Goal: Information Seeking & Learning: Find specific fact

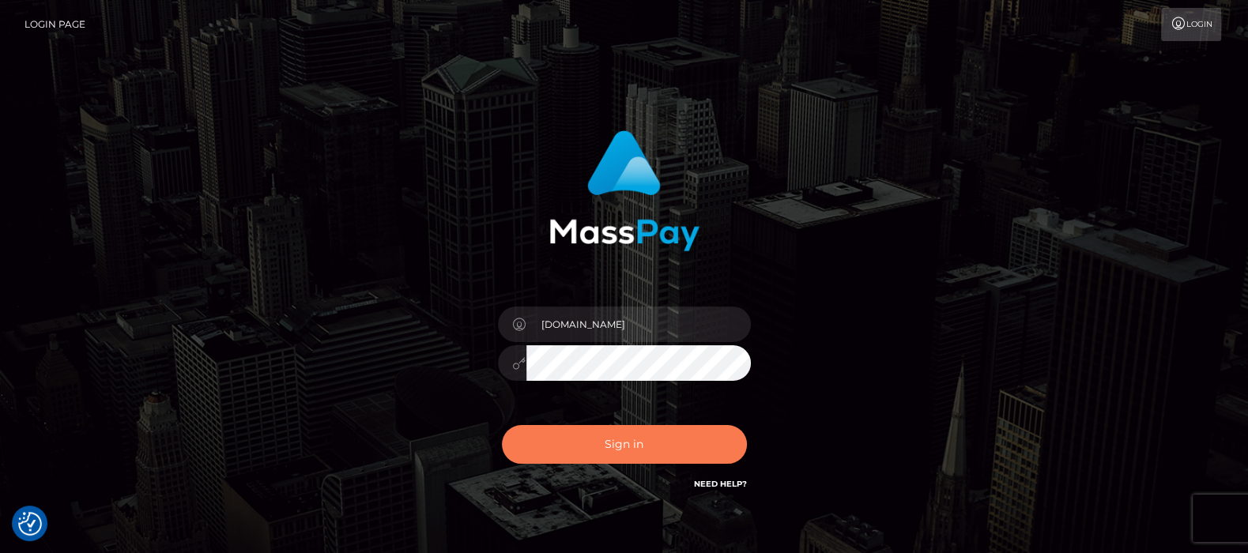
click at [623, 445] on button "Sign in" at bounding box center [624, 444] width 245 height 39
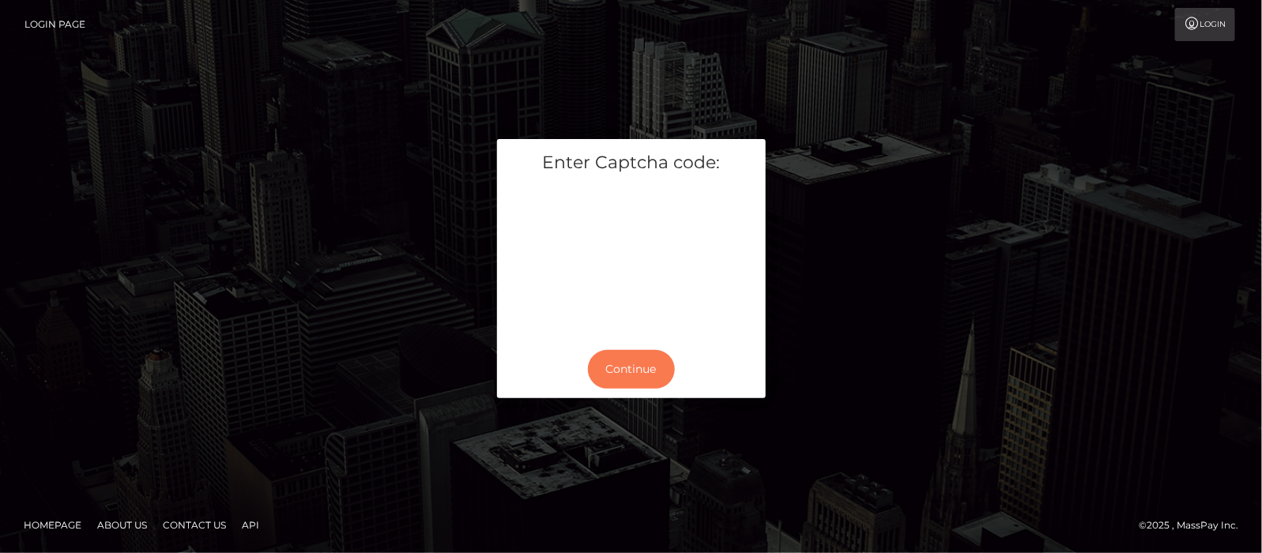
click at [658, 362] on button "Continue" at bounding box center [631, 369] width 87 height 39
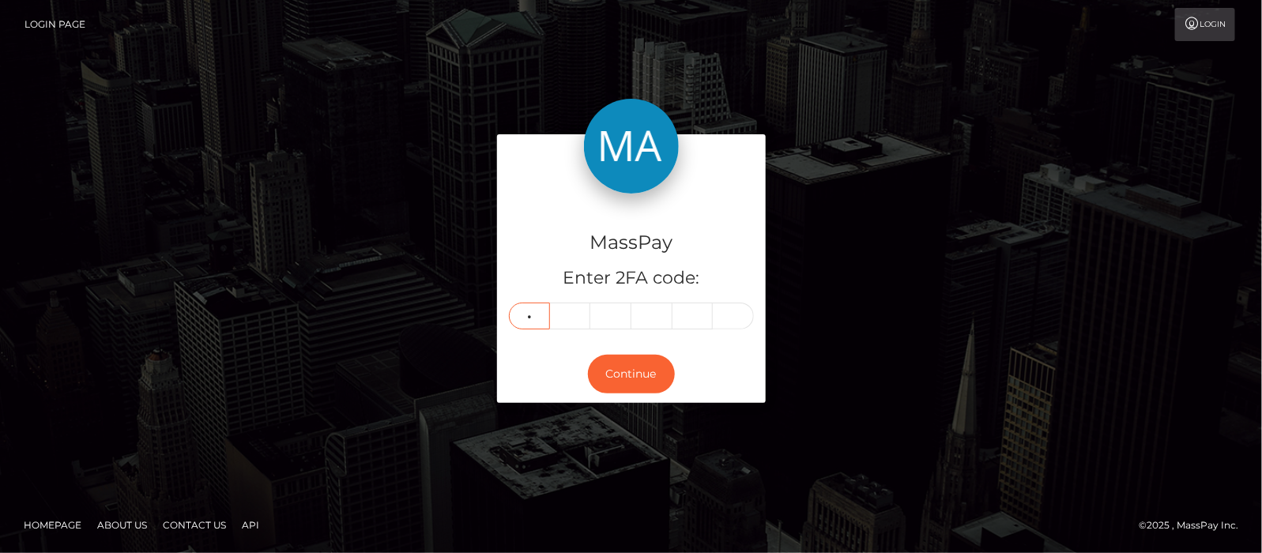
type input "5"
type input "4"
type input "0"
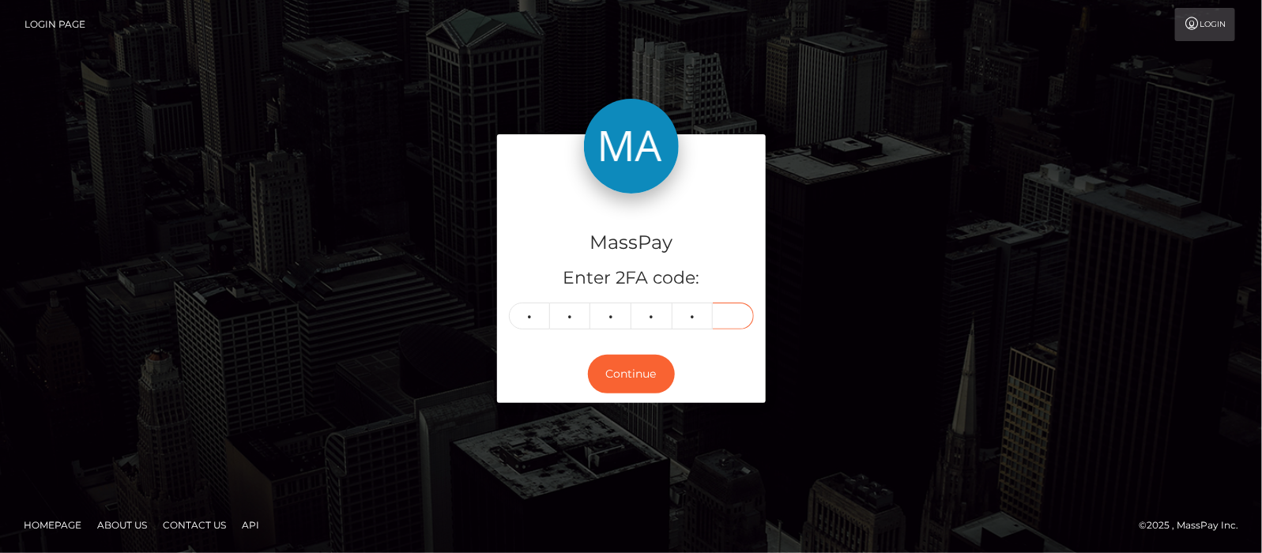
type input "8"
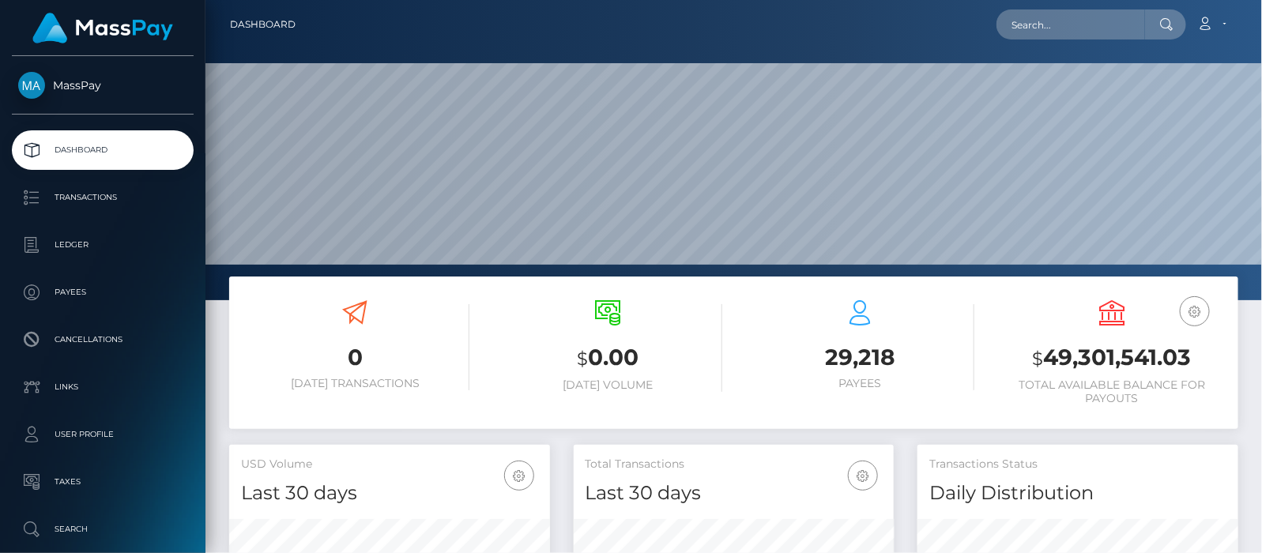
scroll to position [280, 321]
click at [1077, 24] on input "text" at bounding box center [1071, 24] width 149 height 30
paste input "sonna1809@gmail.com"
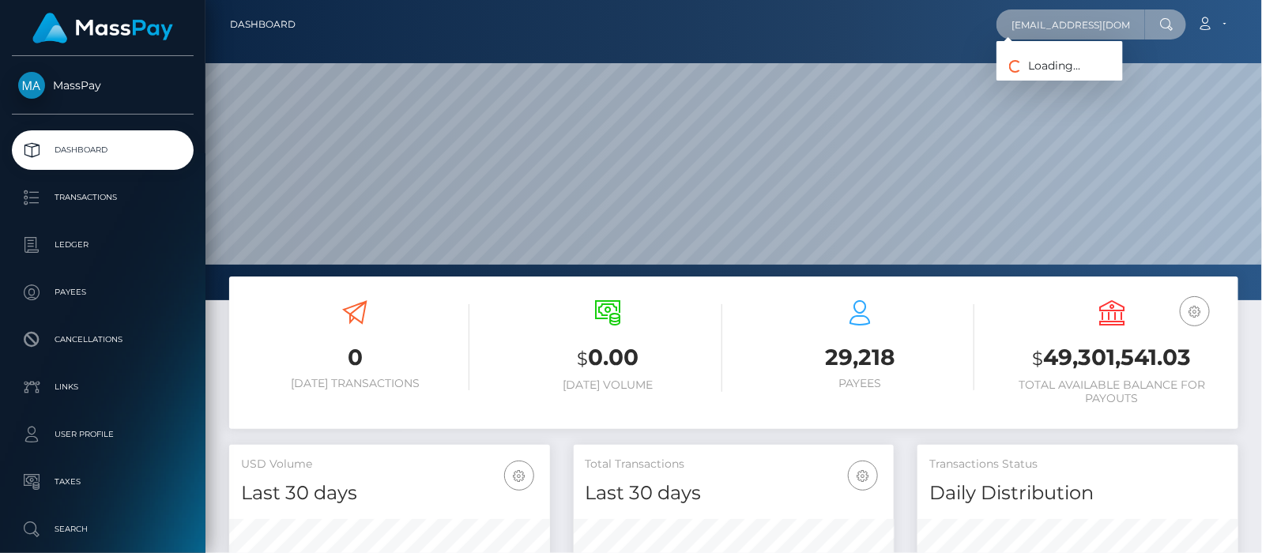
scroll to position [0, 0]
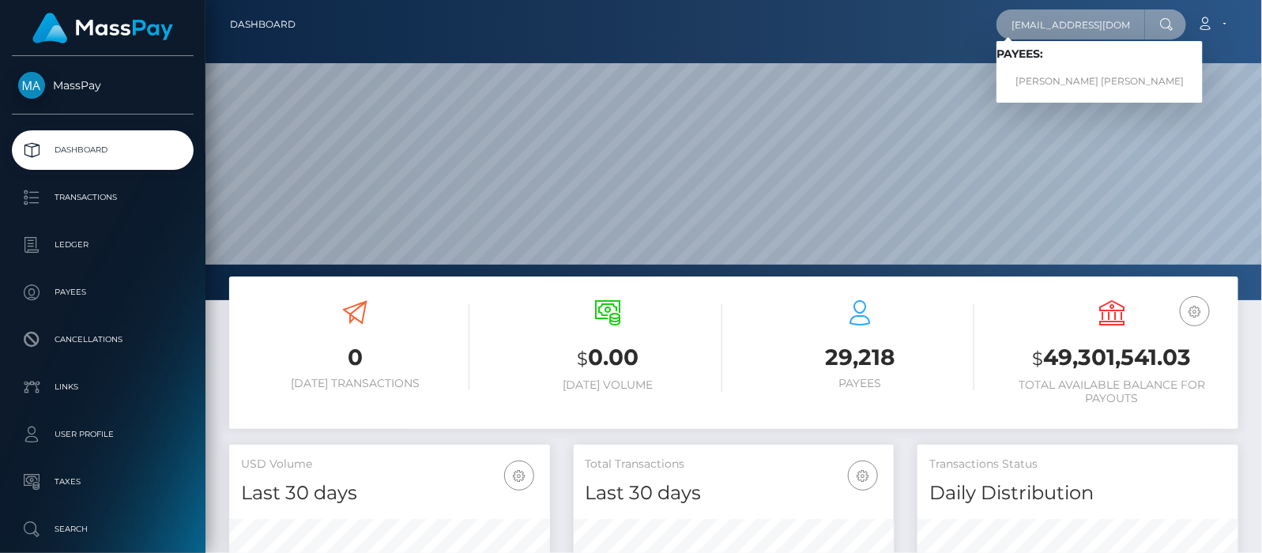
type input "sonna1809@gmail.com"
click at [1069, 76] on link "Giang Thi Ha Nguyen" at bounding box center [1100, 81] width 206 height 29
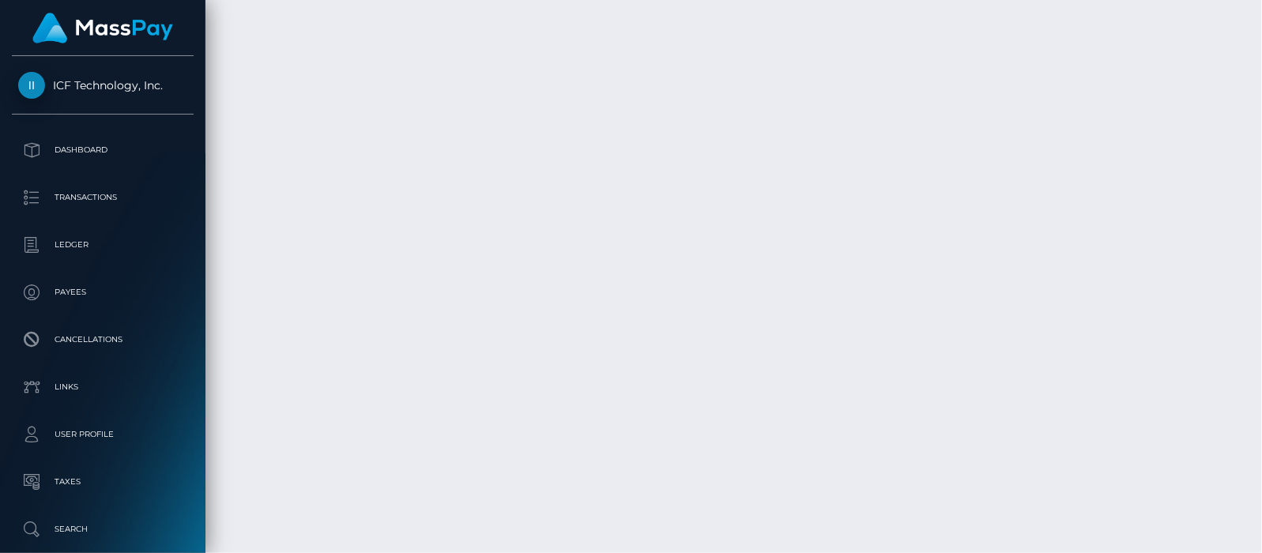
scroll to position [190, 321]
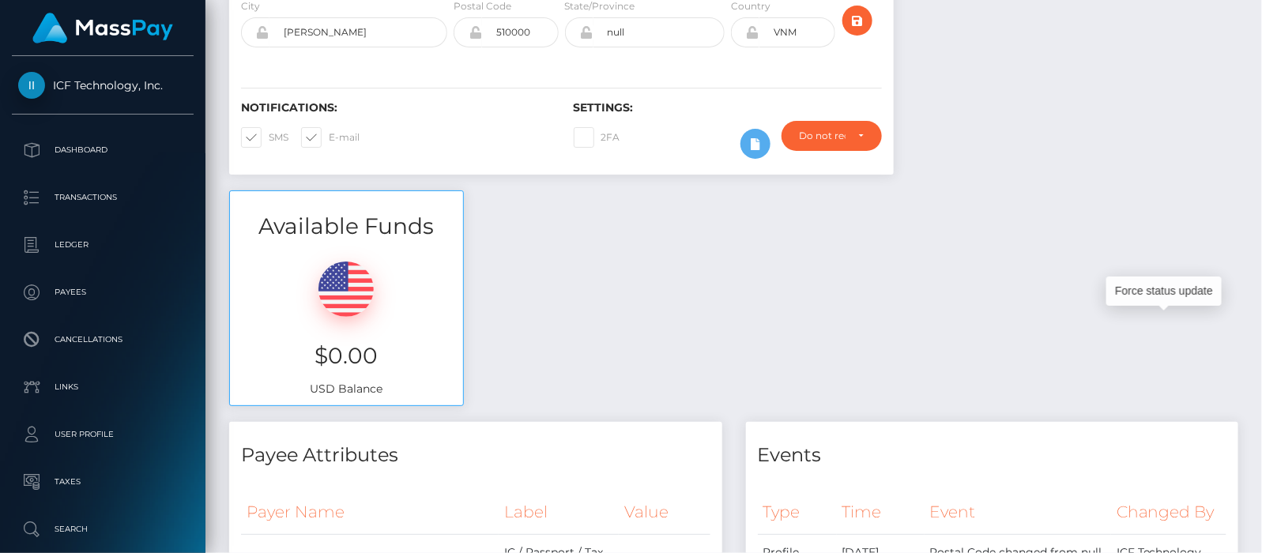
scroll to position [0, 0]
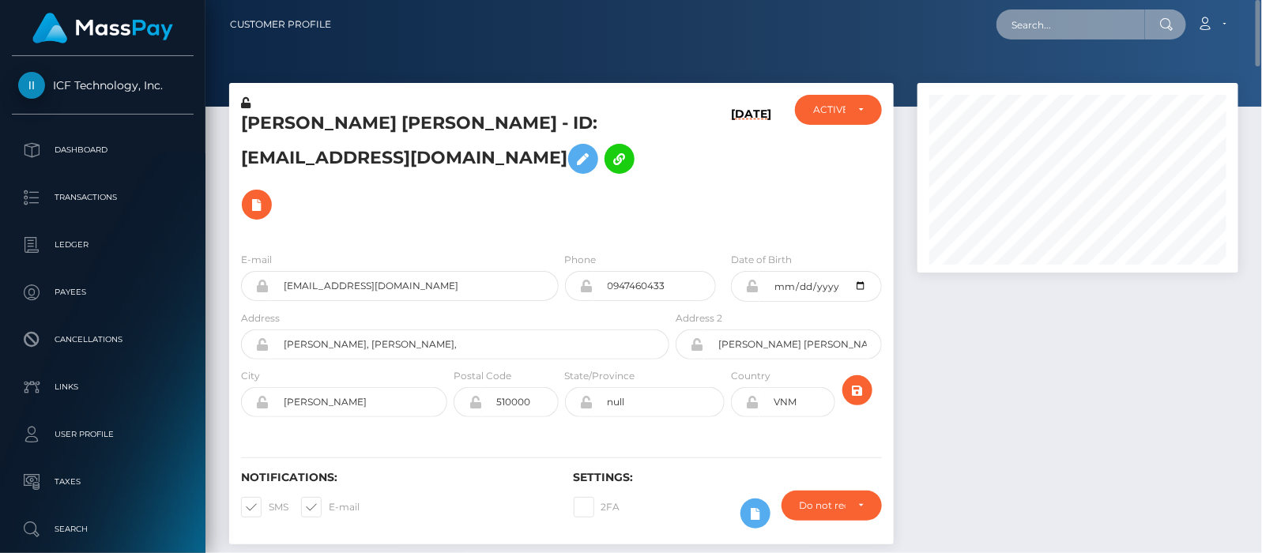
click at [1071, 20] on input "text" at bounding box center [1071, 24] width 149 height 30
paste input "sejl_aa1@hotmail.com"
type input "sejl_aa1@hotmail.com"
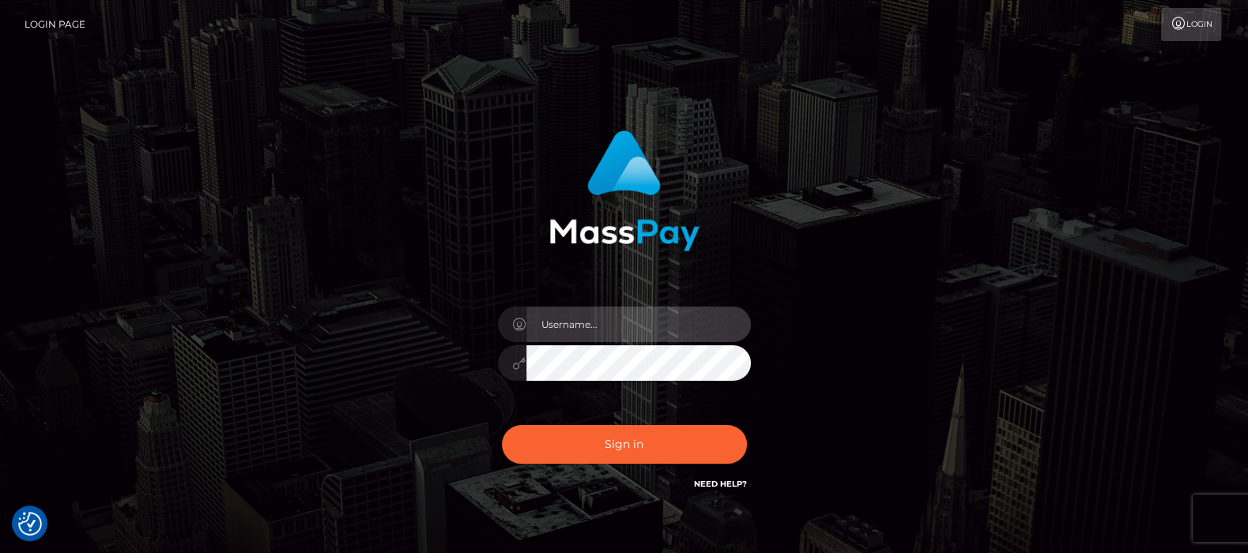
click at [599, 321] on input "text" at bounding box center [638, 325] width 224 height 36
type input "df.es"
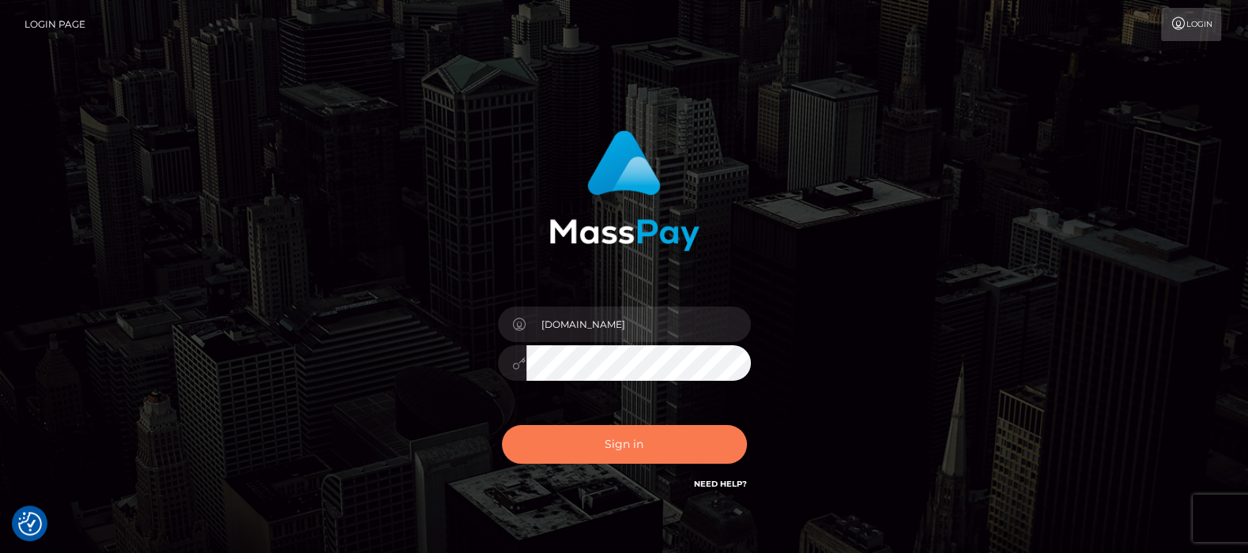
click at [621, 446] on button "Sign in" at bounding box center [624, 444] width 245 height 39
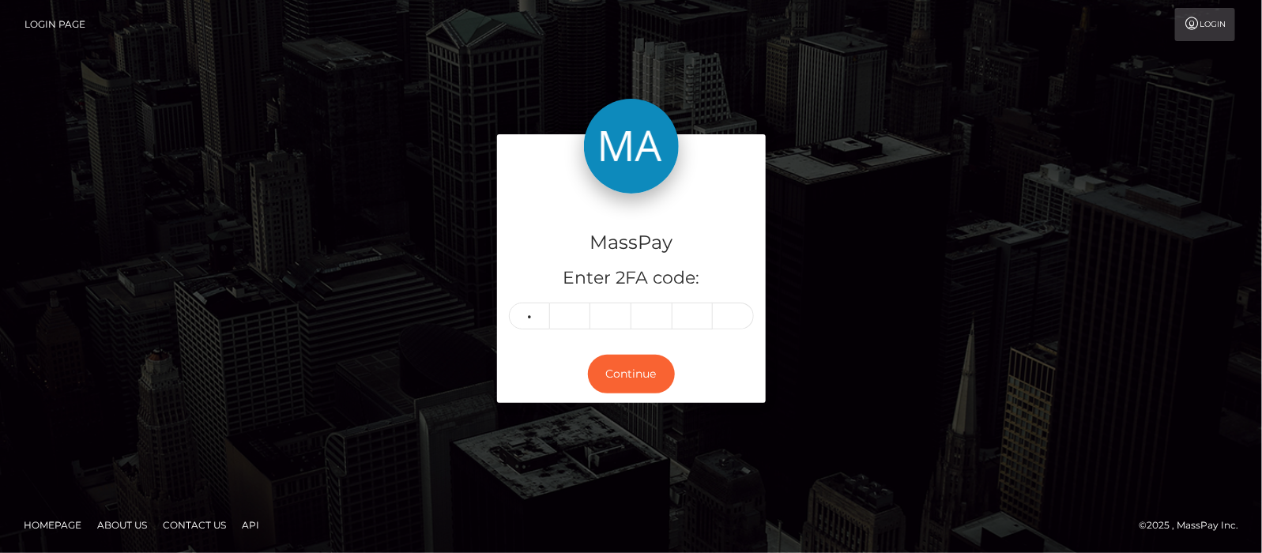
type input "9"
type input "7"
type input "5"
type input "9"
type input "4"
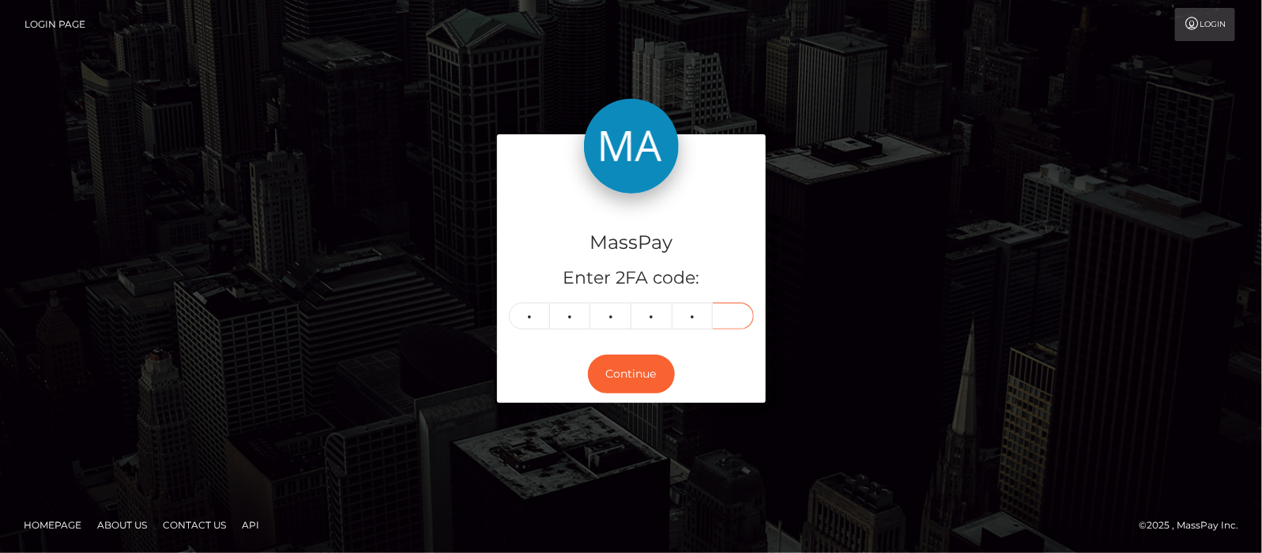
type input "2"
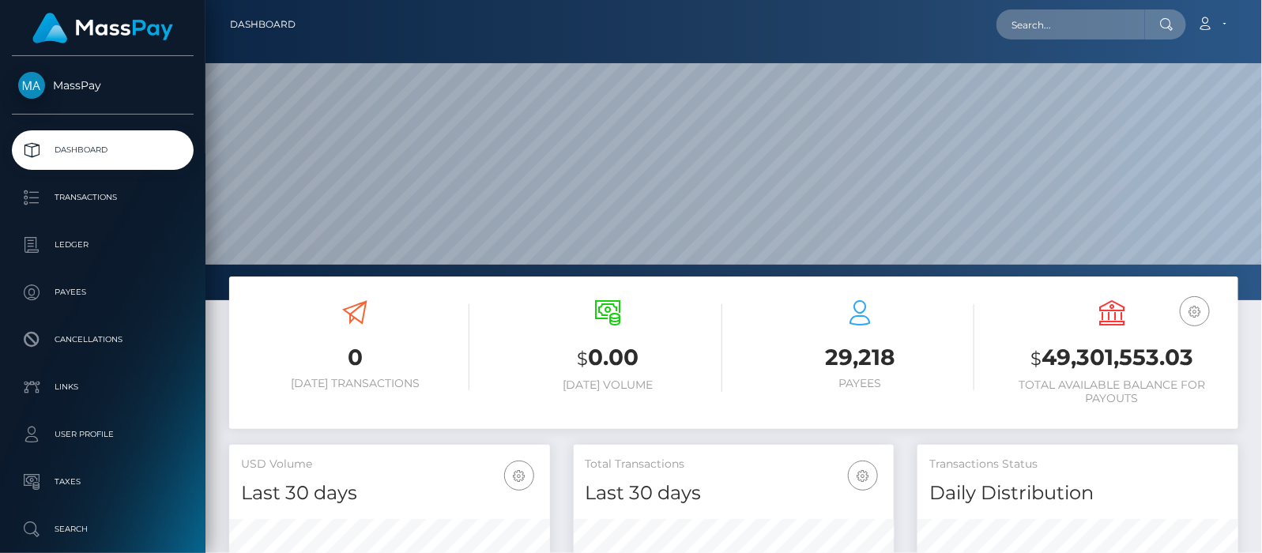
scroll to position [280, 321]
click at [1062, 18] on input "text" at bounding box center [1071, 24] width 149 height 30
paste input "[EMAIL_ADDRESS][DOMAIN_NAME]"
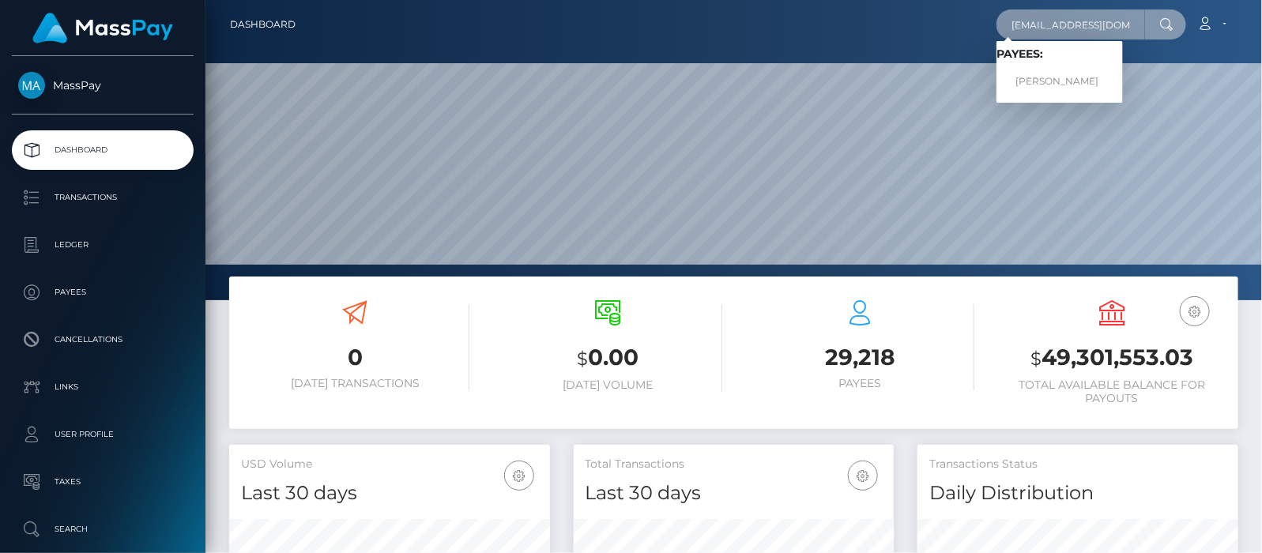
type input "[EMAIL_ADDRESS][DOMAIN_NAME]"
click at [1050, 77] on link "Sejla Bajrektarevic" at bounding box center [1060, 81] width 126 height 29
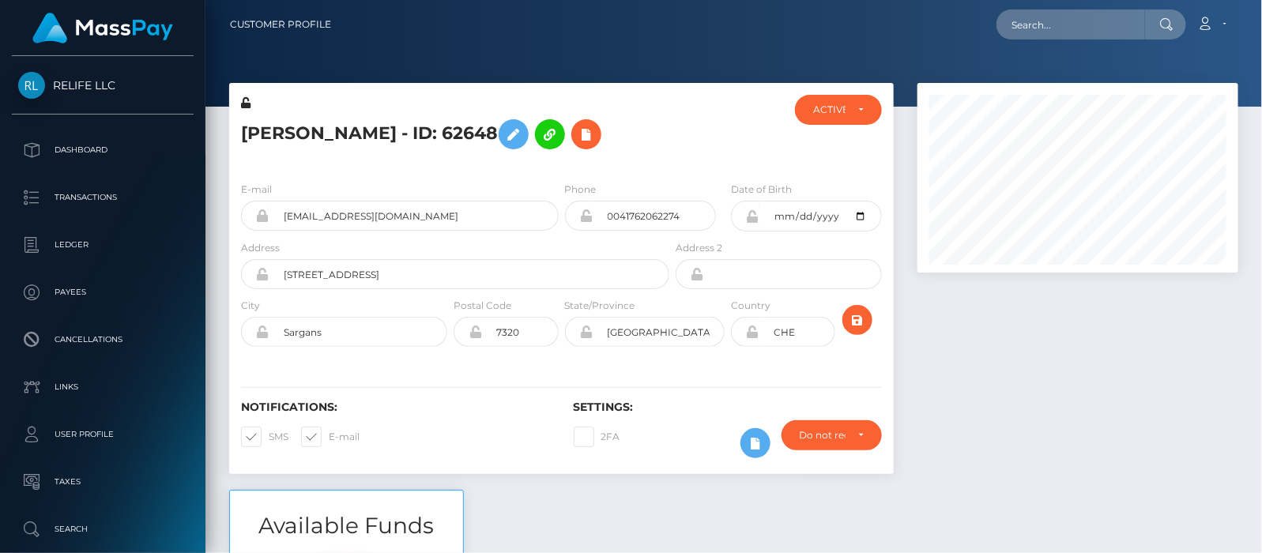
scroll to position [190, 321]
click at [644, 208] on input "0041762062274" at bounding box center [654, 216] width 122 height 30
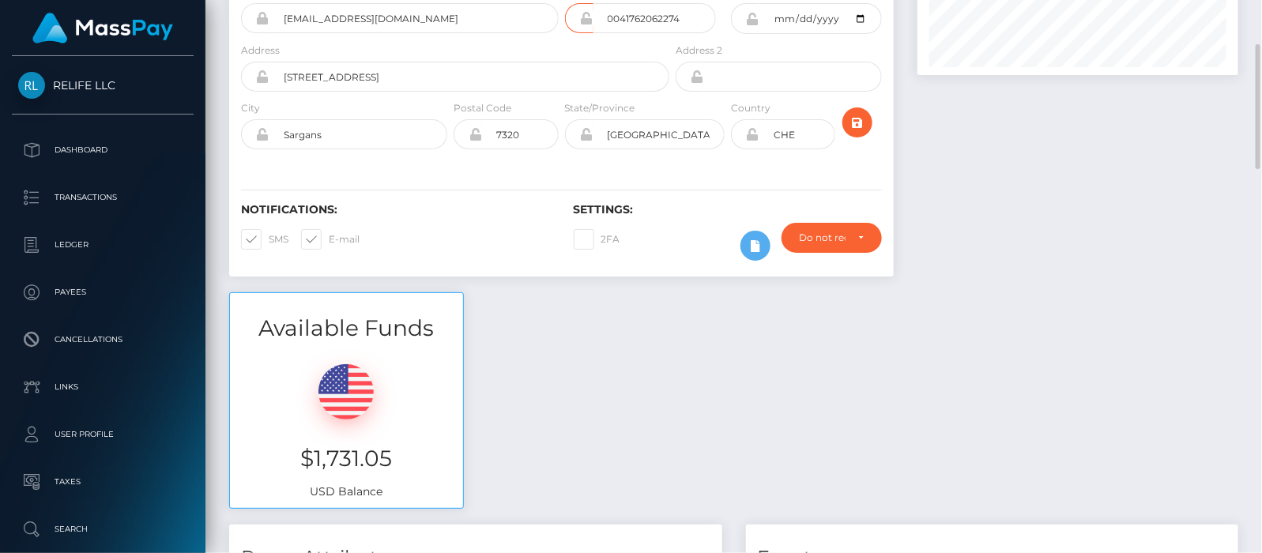
click at [971, 416] on div "Available Funds $1,731.05 USD Balance" at bounding box center [733, 408] width 1033 height 232
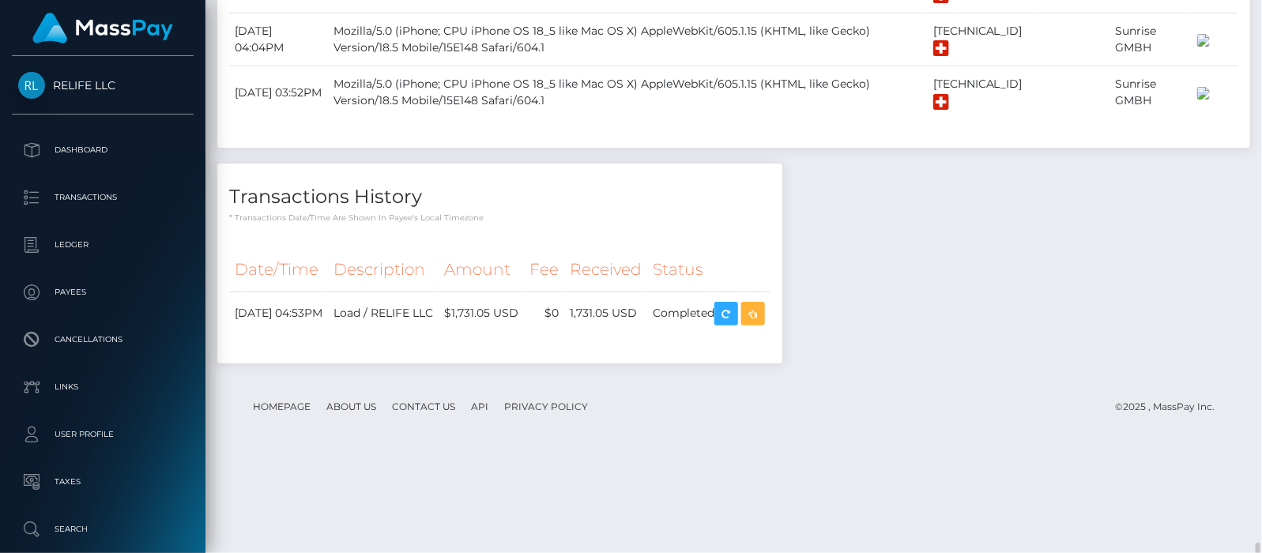
scroll to position [1893, 0]
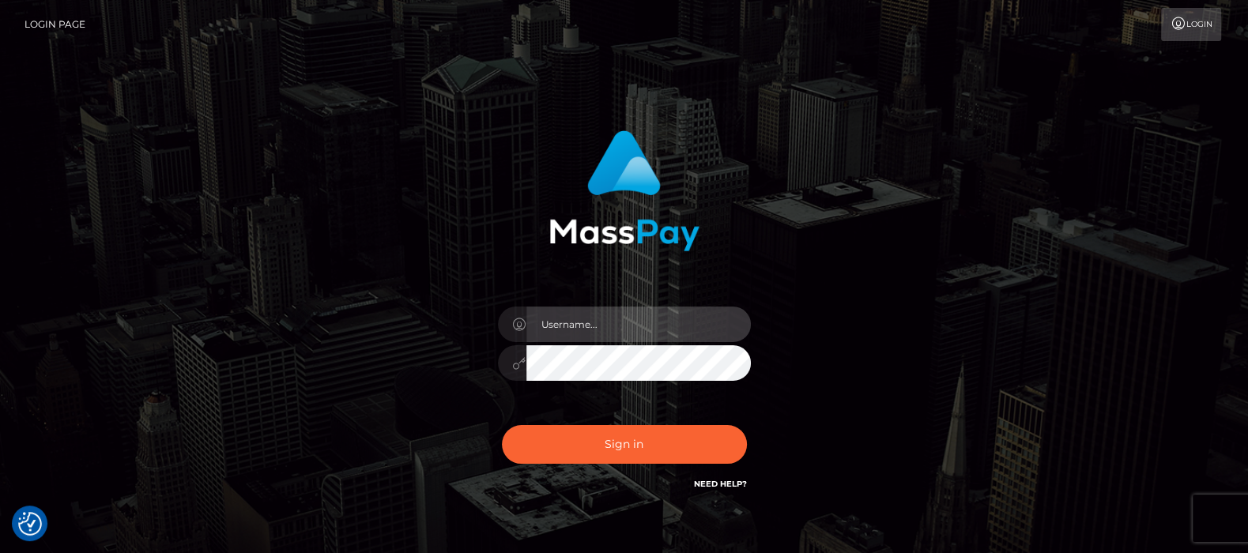
click at [601, 313] on input "text" at bounding box center [638, 325] width 224 height 36
type input "[DOMAIN_NAME]"
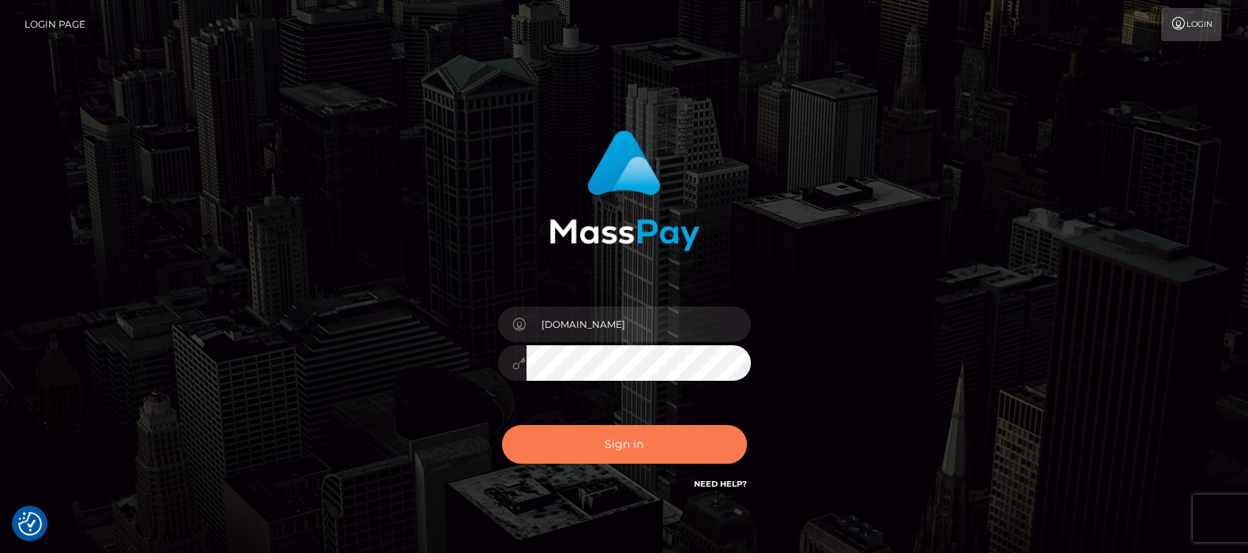
click at [612, 439] on button "Sign in" at bounding box center [624, 444] width 245 height 39
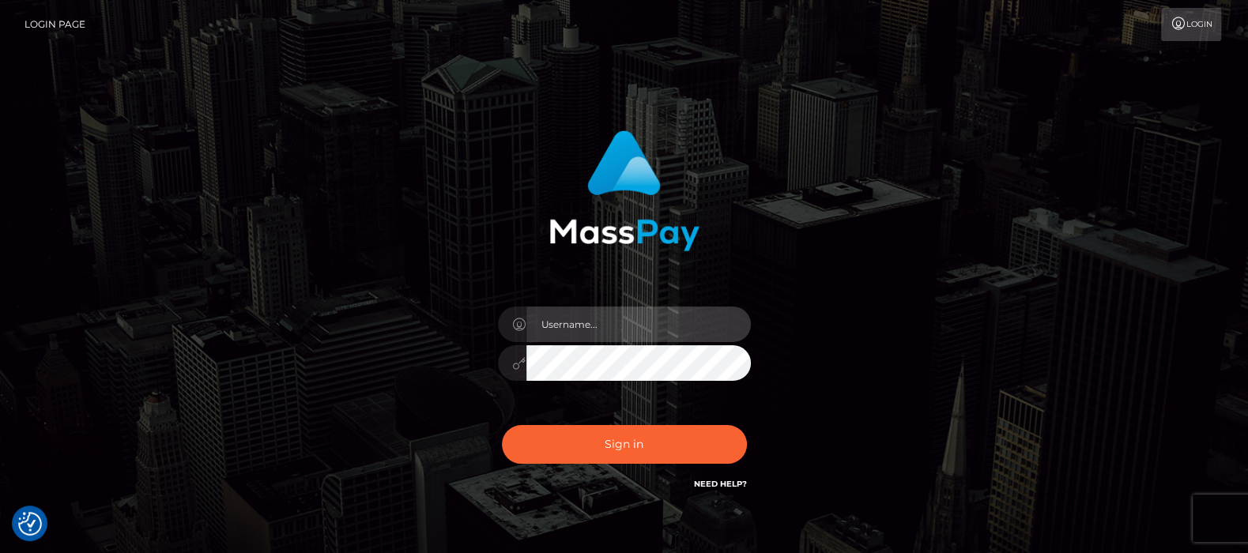
drag, startPoint x: 603, startPoint y: 318, endPoint x: 603, endPoint y: 327, distance: 8.7
click at [603, 318] on input "text" at bounding box center [638, 325] width 224 height 36
type input "[DOMAIN_NAME]"
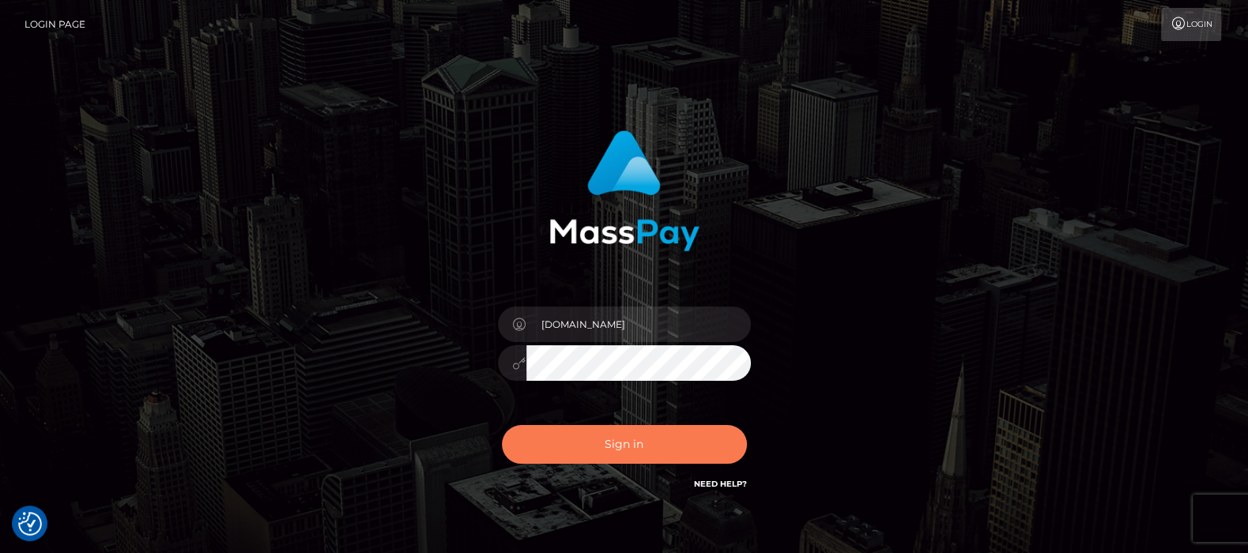
click at [628, 443] on button "Sign in" at bounding box center [624, 444] width 245 height 39
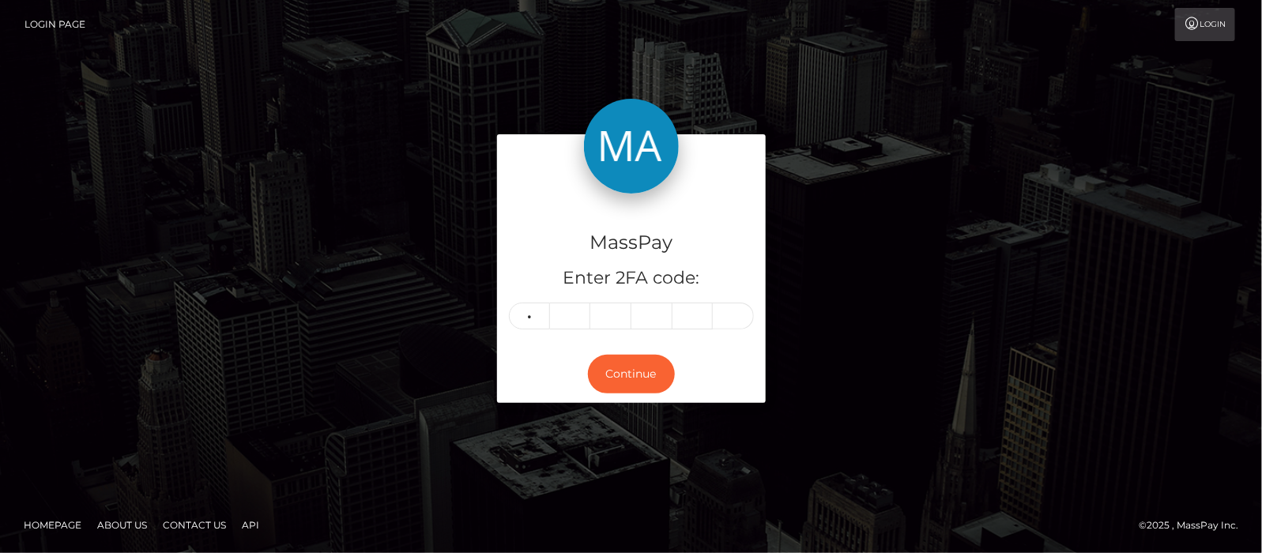
type input "8"
type input "6"
type input "9"
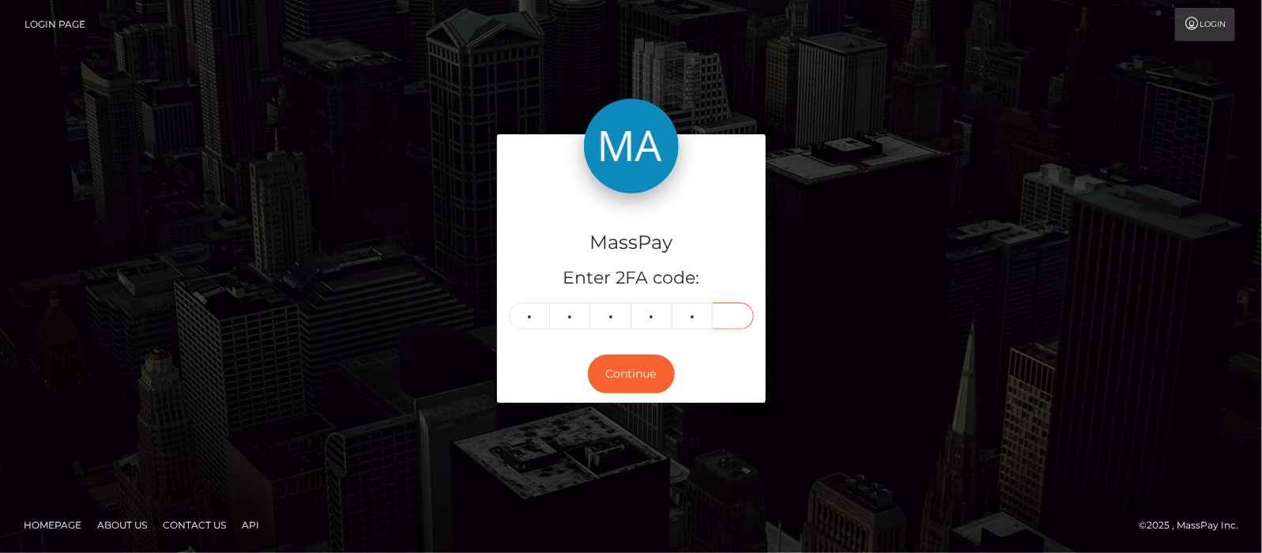
type input "7"
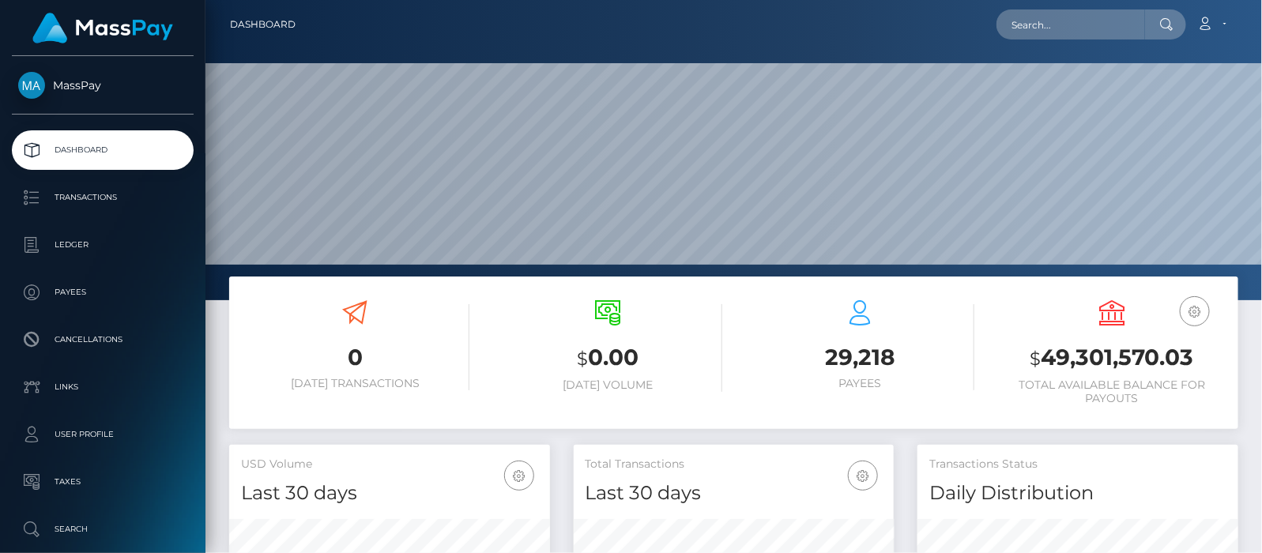
scroll to position [280, 321]
click at [1064, 26] on input "text" at bounding box center [1071, 24] width 149 height 30
paste input "[EMAIL_ADDRESS][DOMAIN_NAME]"
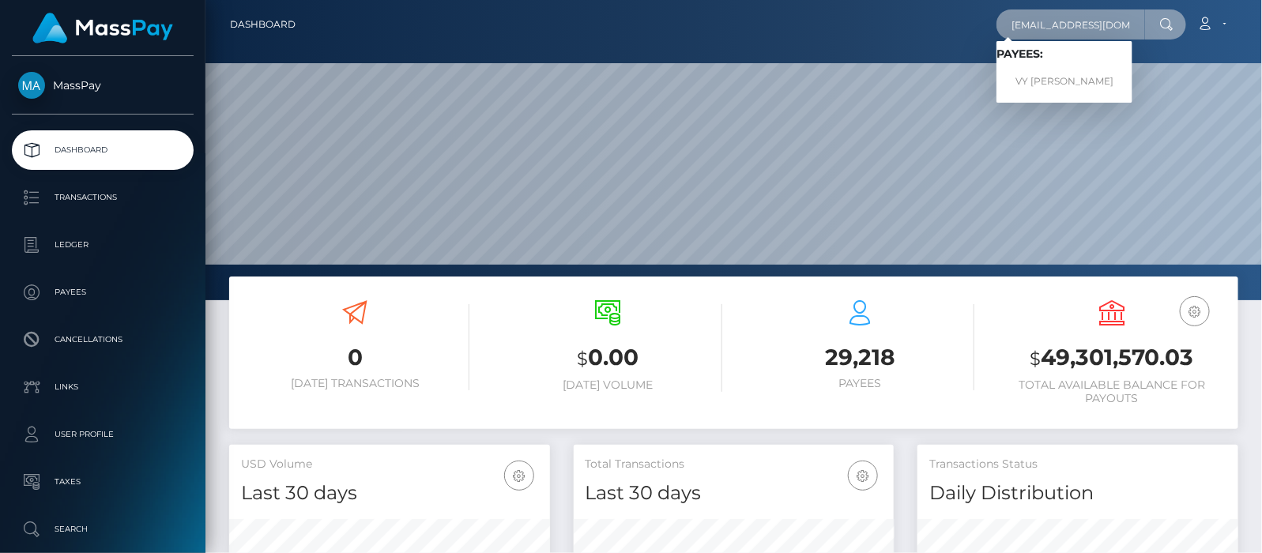
type input "[EMAIL_ADDRESS][DOMAIN_NAME]"
click at [1077, 75] on link "VY THAO LE" at bounding box center [1065, 81] width 136 height 29
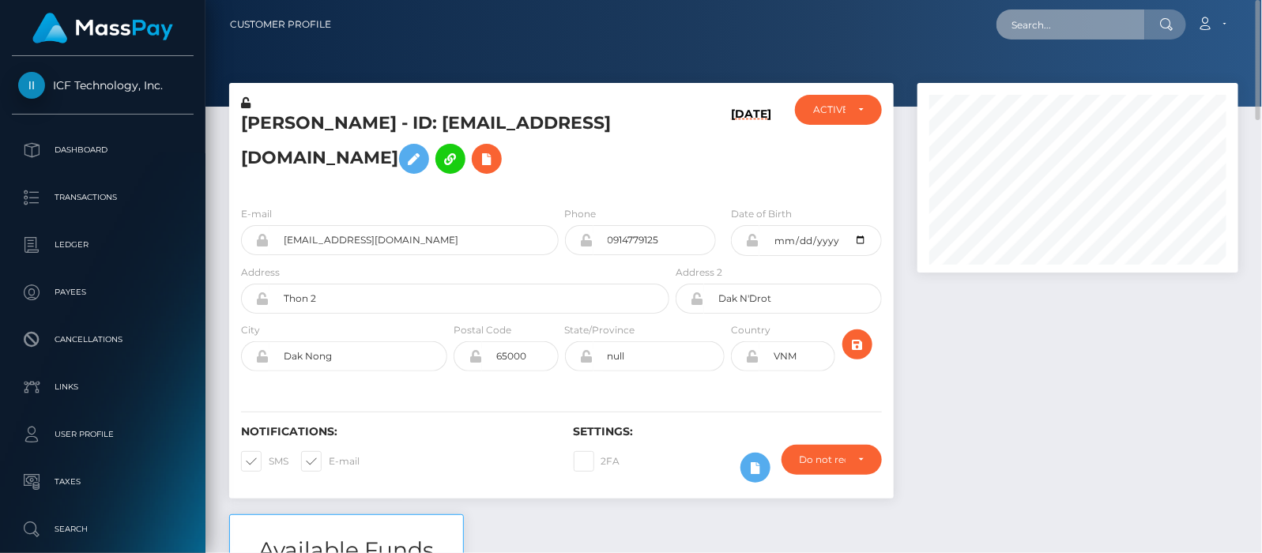
click at [1093, 30] on input "text" at bounding box center [1071, 24] width 149 height 30
paste input "[EMAIL_ADDRESS][DOMAIN_NAME]"
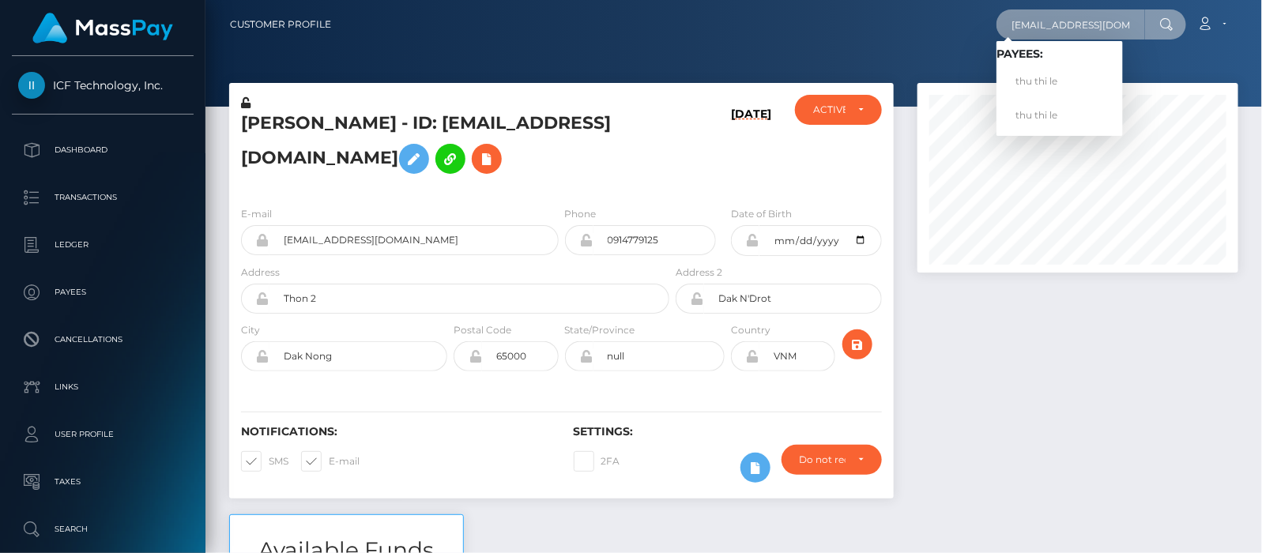
type input "[EMAIL_ADDRESS][DOMAIN_NAME]"
click at [1057, 79] on link "thu thi le" at bounding box center [1060, 81] width 126 height 29
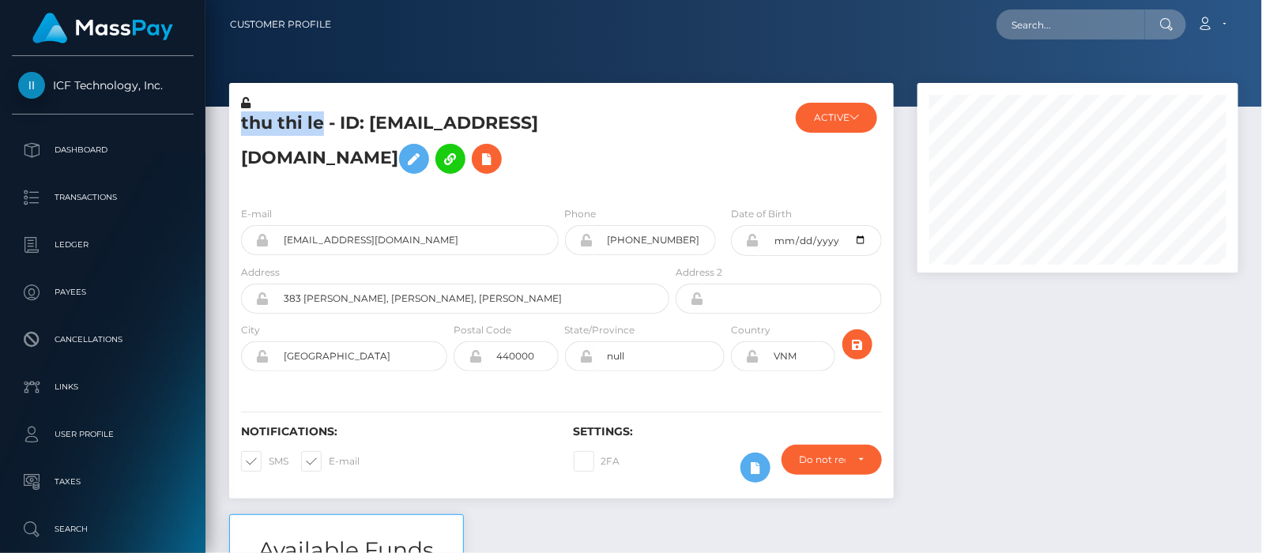
drag, startPoint x: 242, startPoint y: 133, endPoint x: 324, endPoint y: 135, distance: 82.2
click at [325, 135] on h5 "thu thi le - ID: tulip1sm@hotmail.com" at bounding box center [451, 146] width 420 height 70
click at [324, 135] on h5 "thu thi le - ID: tulip1sm@hotmail.com" at bounding box center [451, 146] width 420 height 70
drag, startPoint x: 242, startPoint y: 132, endPoint x: 322, endPoint y: 134, distance: 79.8
click at [322, 134] on h5 "thu thi le - ID: tulip1sm@hotmail.com" at bounding box center [451, 146] width 420 height 70
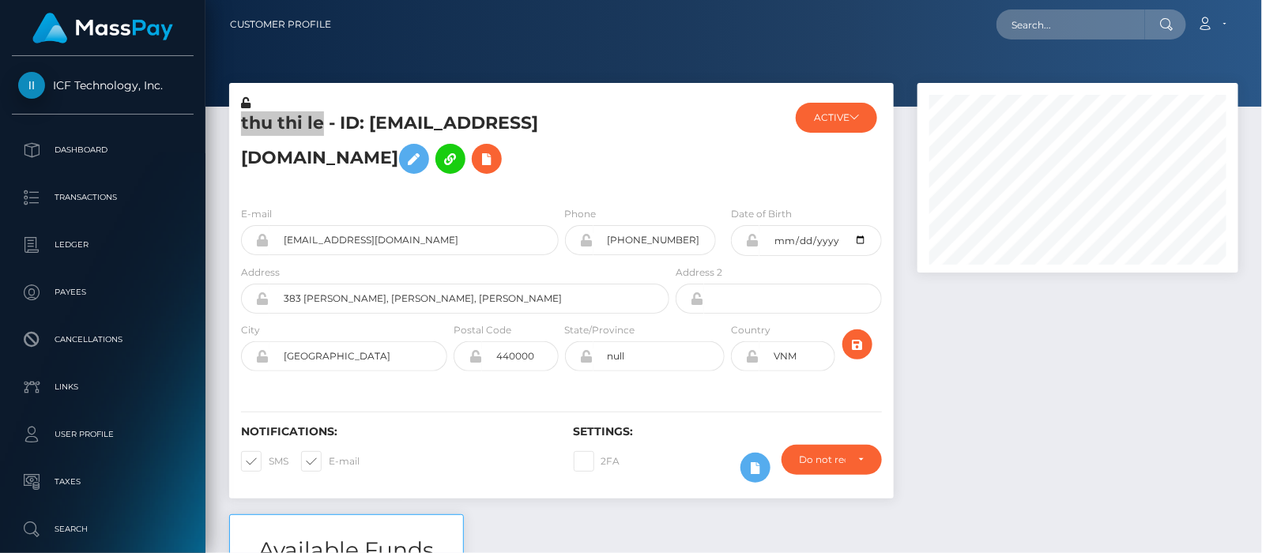
copy h5 "thu thi le"
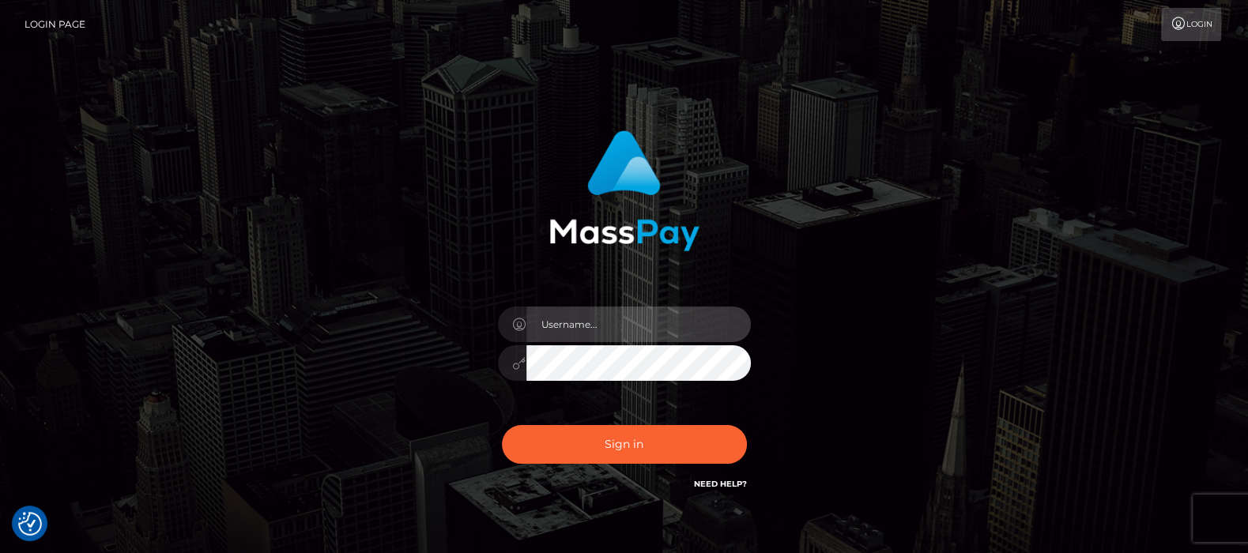
click at [593, 333] on input "text" at bounding box center [638, 325] width 224 height 36
type input "df.es"
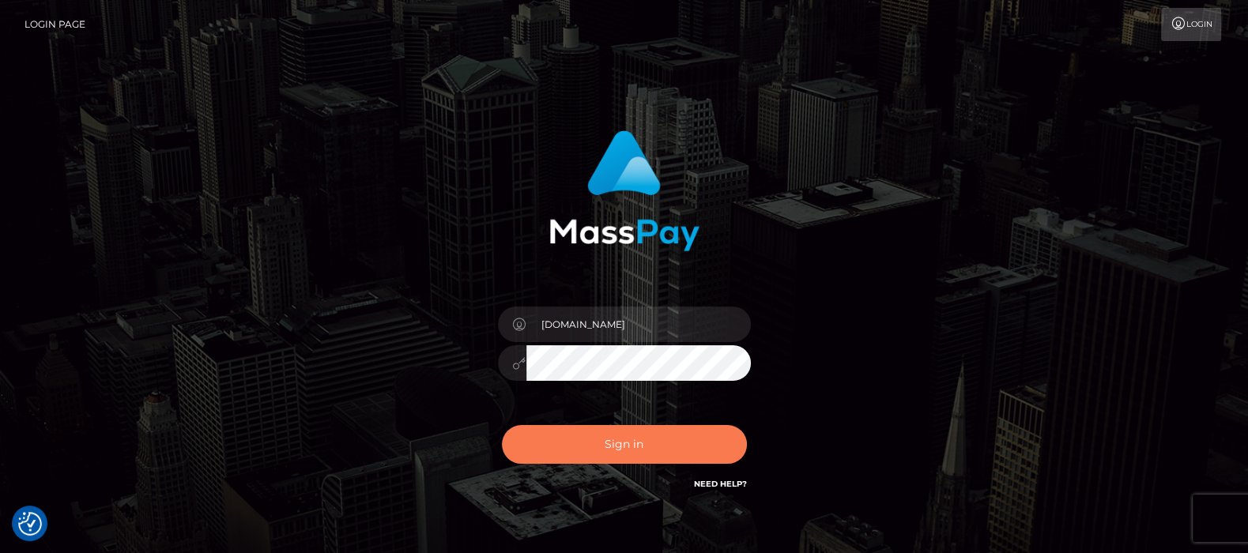
click at [616, 443] on button "Sign in" at bounding box center [624, 444] width 245 height 39
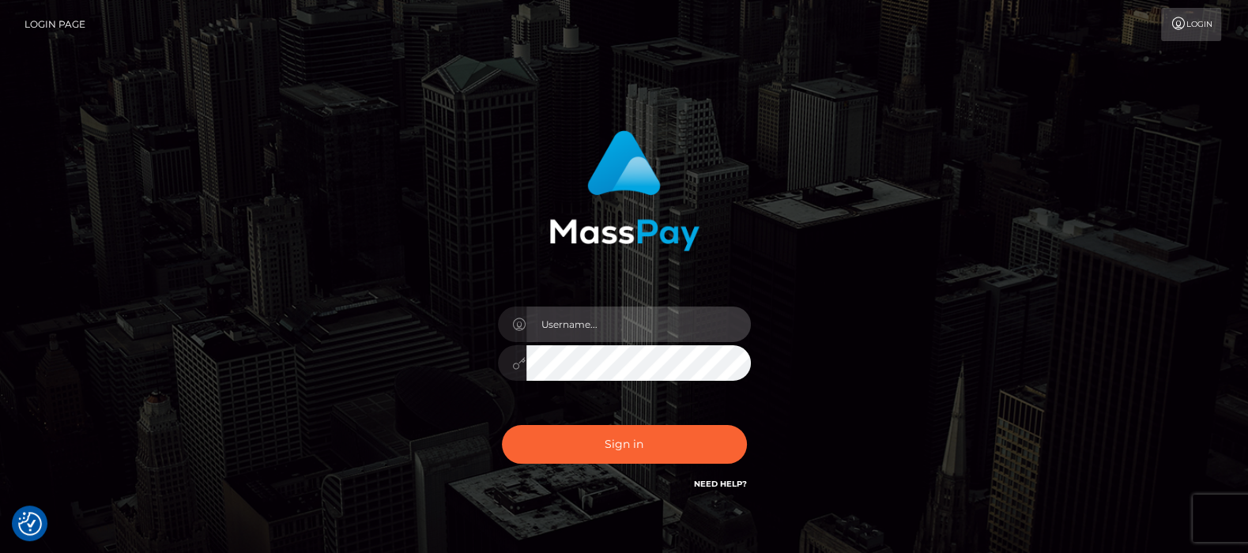
click at [590, 336] on input "text" at bounding box center [638, 325] width 224 height 36
type input "[DOMAIN_NAME]"
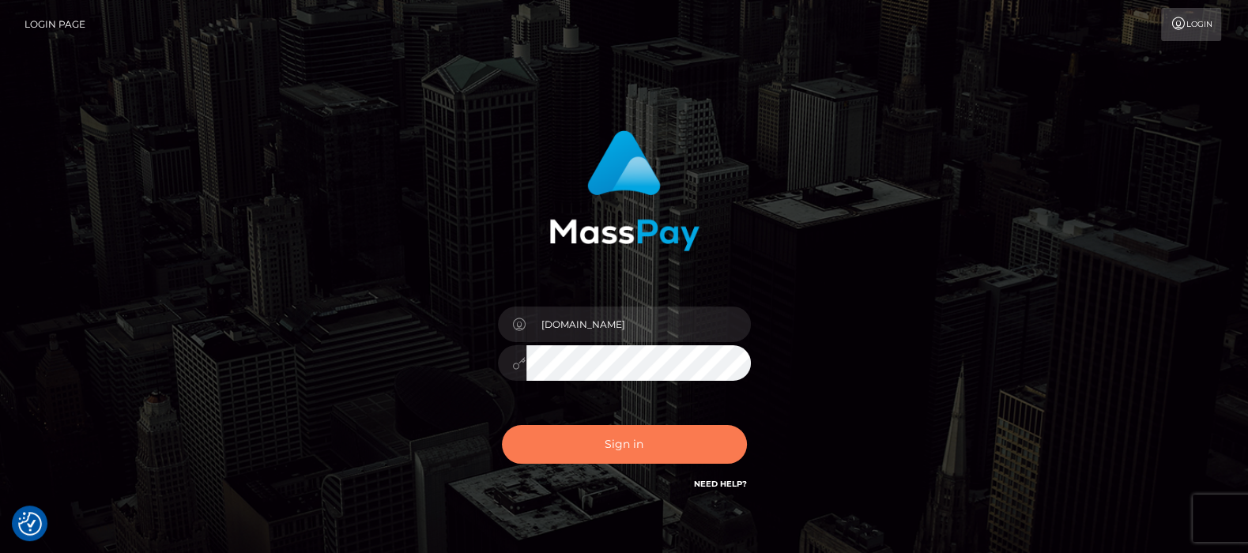
click at [616, 439] on button "Sign in" at bounding box center [624, 444] width 245 height 39
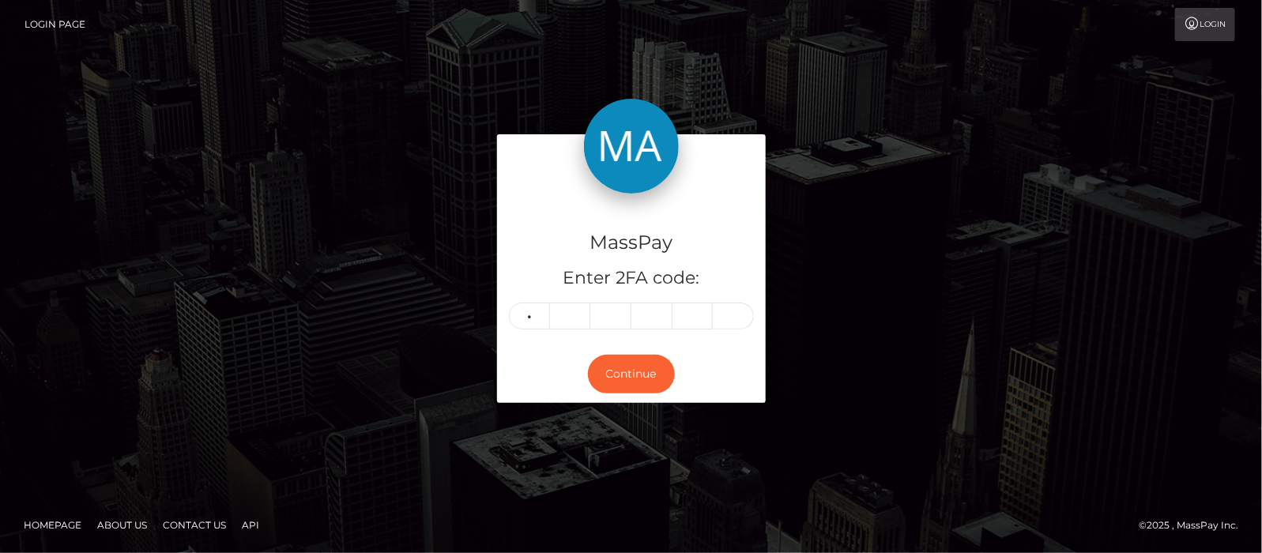
type input "9"
type input "0"
type input "5"
type input "0"
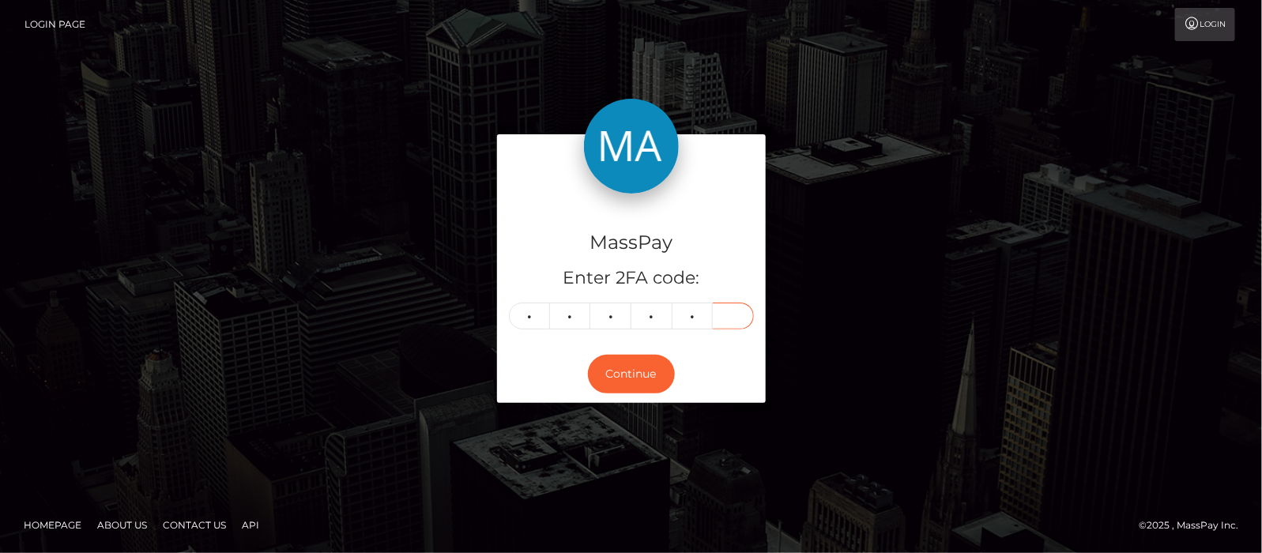
type input "7"
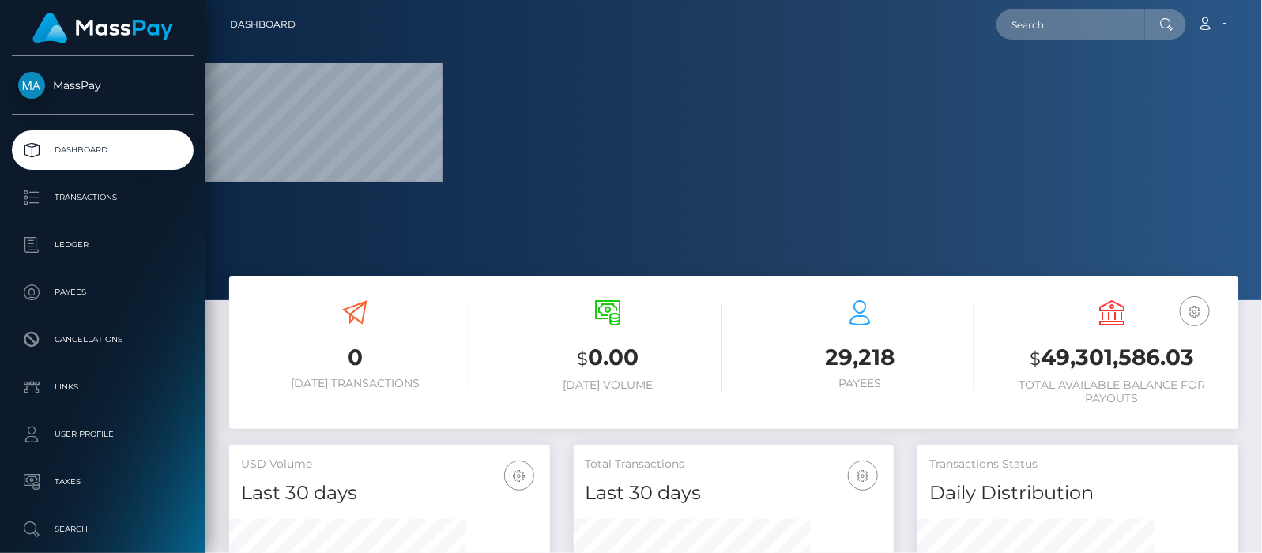
scroll to position [280, 321]
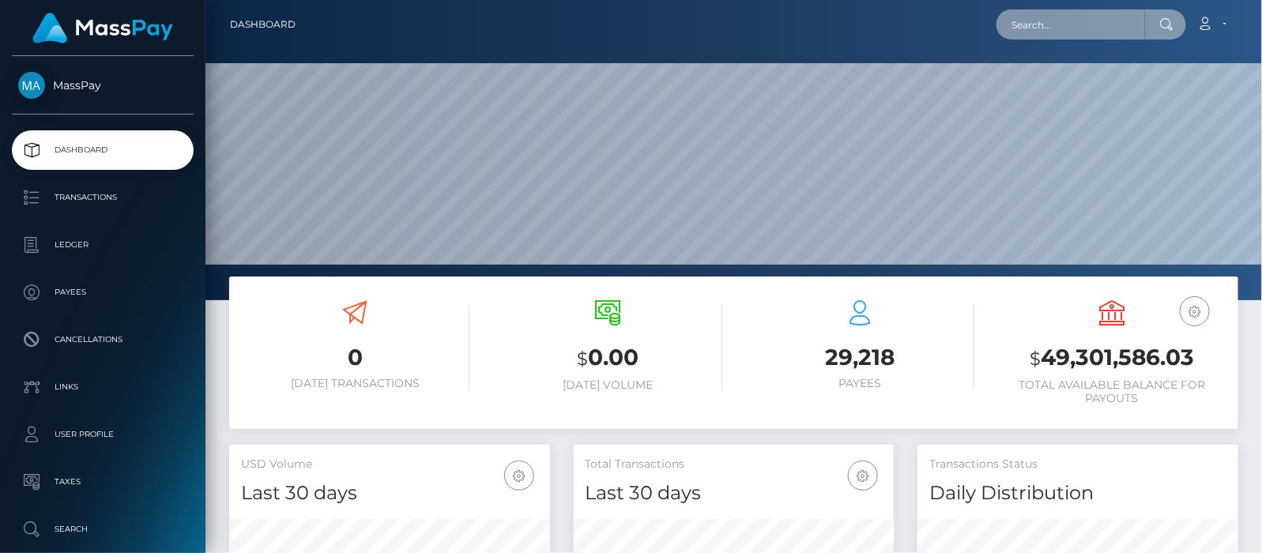
click at [1088, 25] on input "text" at bounding box center [1071, 24] width 149 height 30
paste input "[EMAIL_ADDRESS][DOMAIN_NAME]"
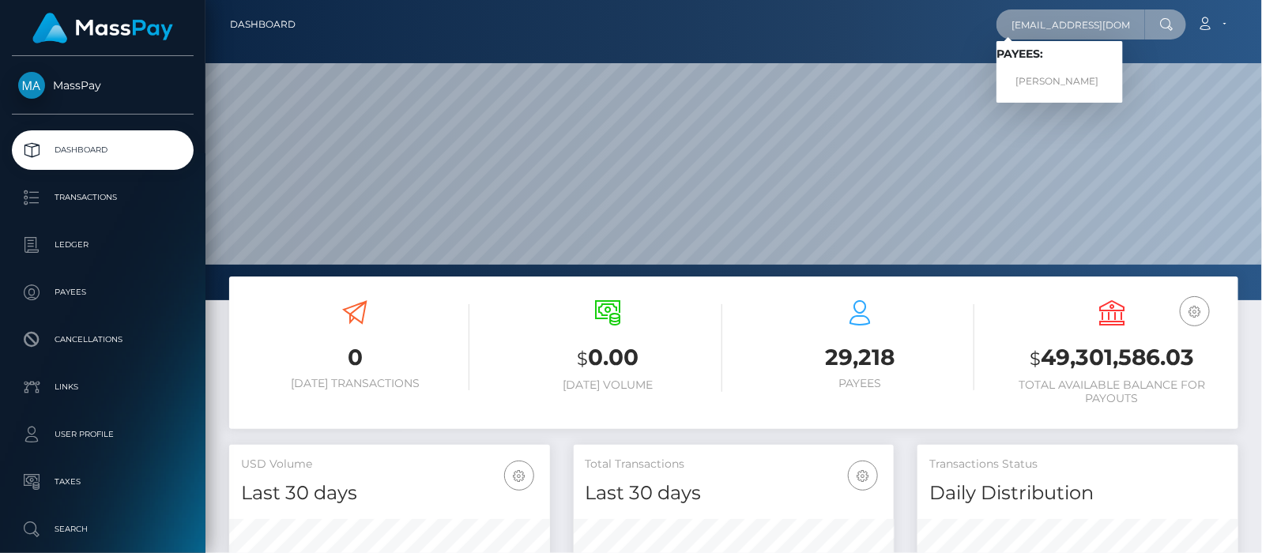
type input "[EMAIL_ADDRESS][DOMAIN_NAME]"
click at [1061, 76] on link "Isabela Oliveira" at bounding box center [1060, 81] width 126 height 29
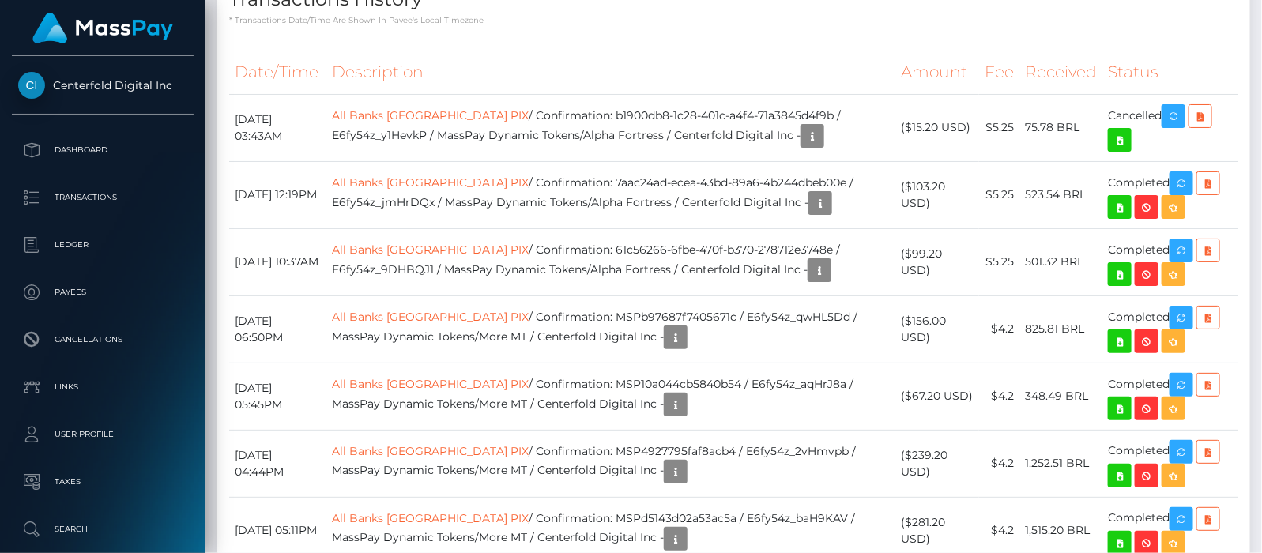
scroll to position [190, 321]
click at [803, 126] on icon "button" at bounding box center [812, 136] width 19 height 20
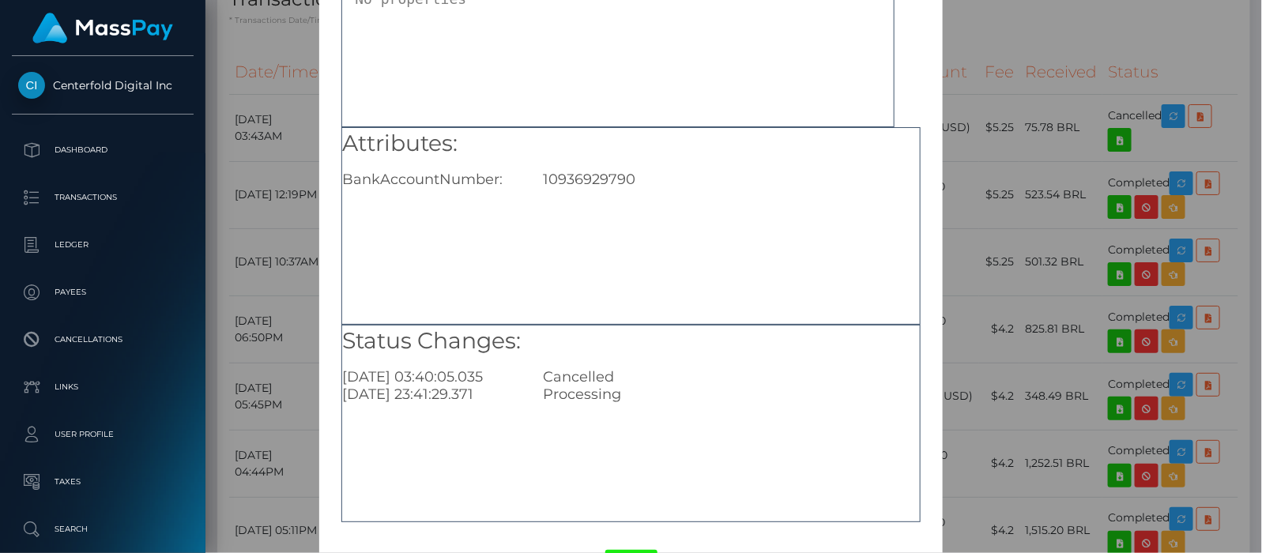
scroll to position [198, 0]
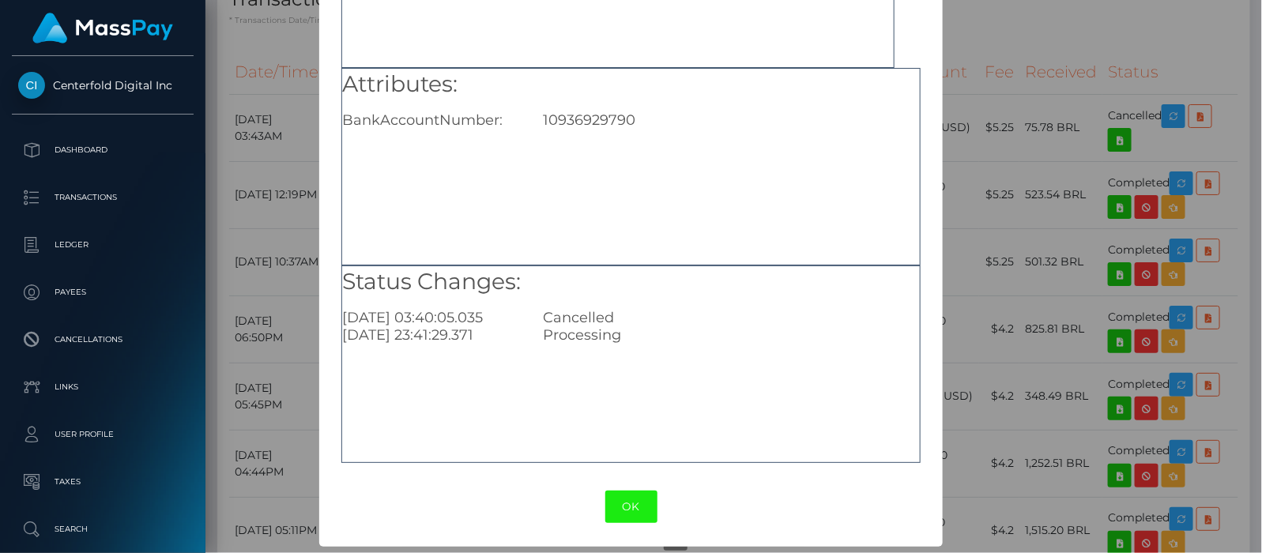
click at [634, 507] on button "OK" at bounding box center [631, 507] width 52 height 32
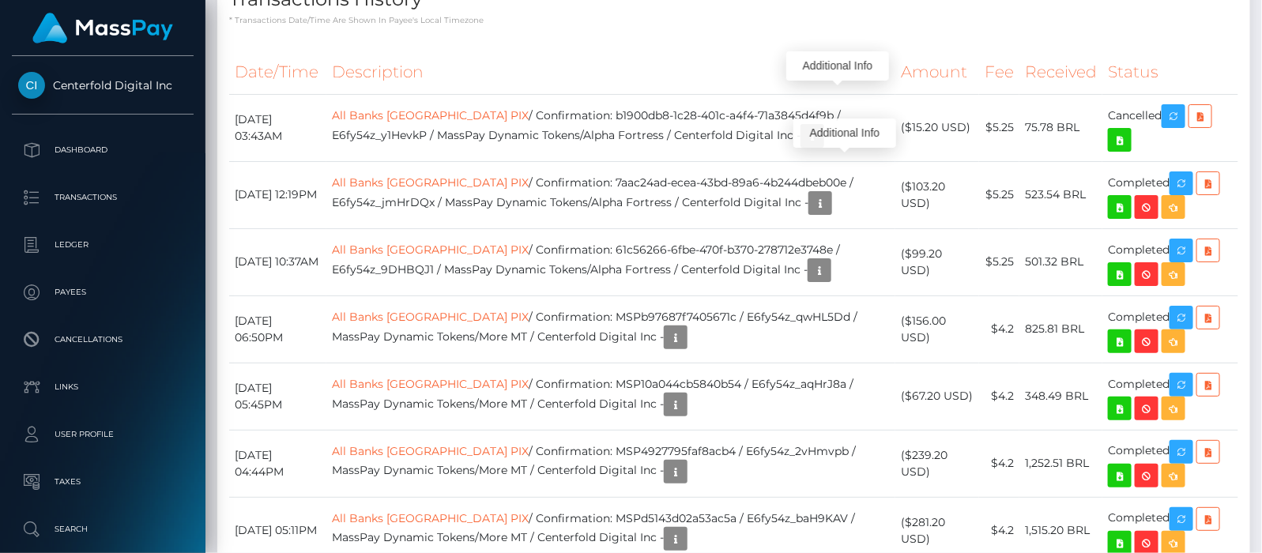
scroll to position [190, 321]
click at [830, 194] on icon "button" at bounding box center [820, 204] width 19 height 20
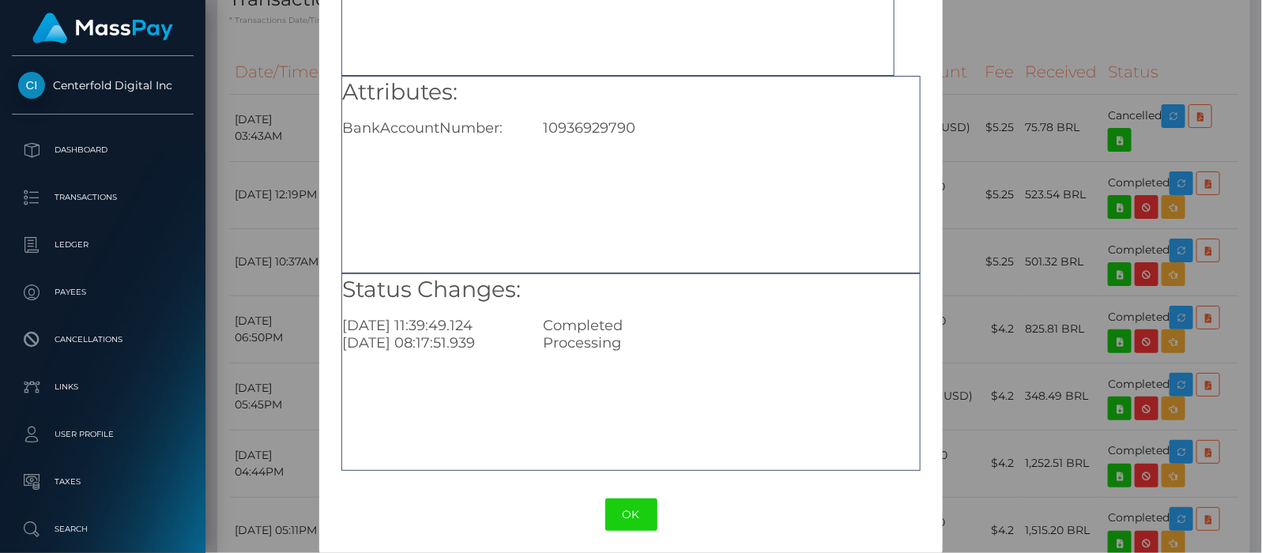
scroll to position [198, 0]
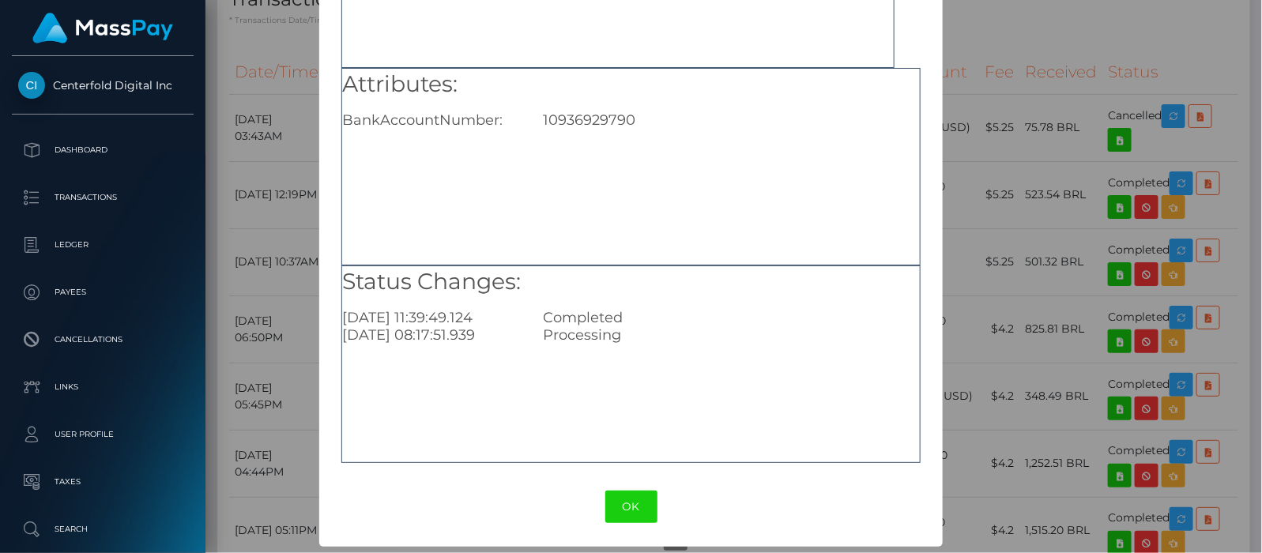
click at [622, 505] on button "OK" at bounding box center [631, 507] width 52 height 32
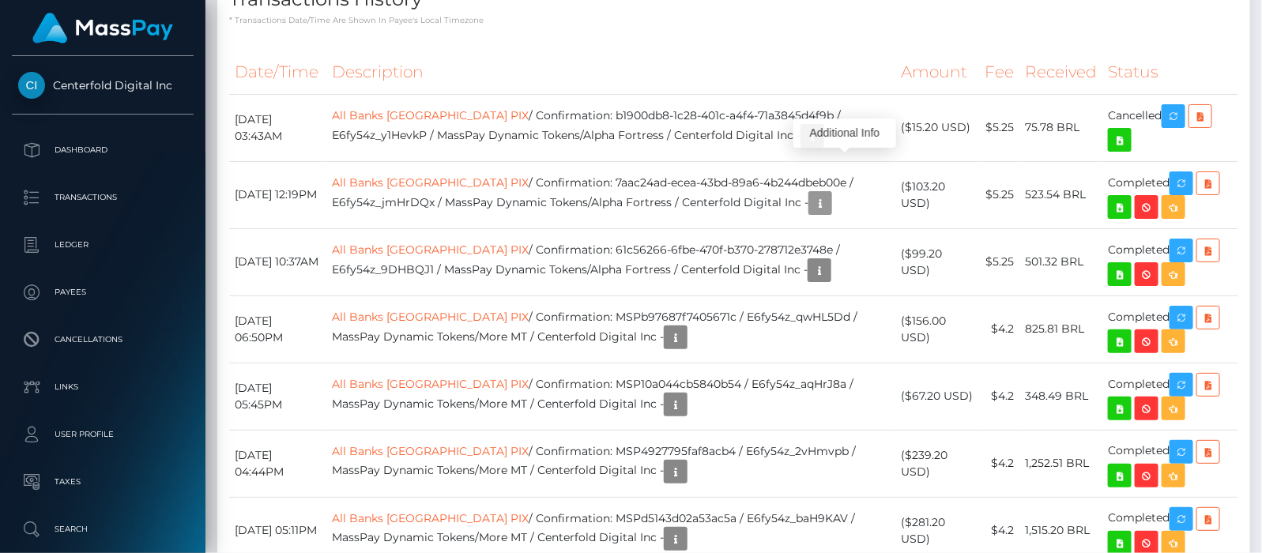
scroll to position [190, 321]
click at [803, 126] on icon "button" at bounding box center [812, 136] width 19 height 20
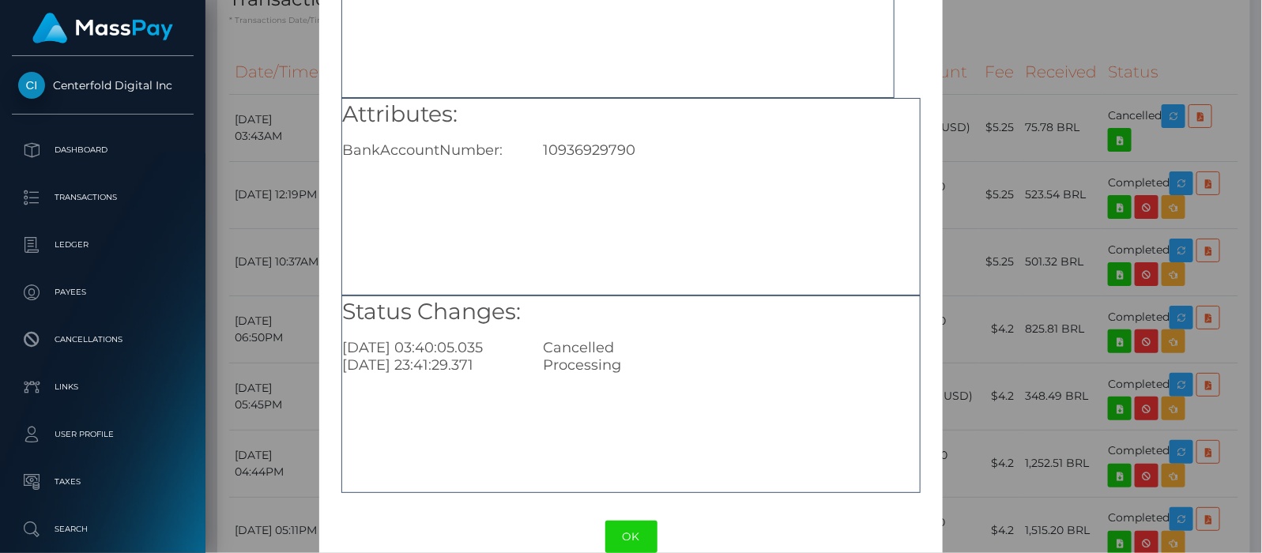
scroll to position [198, 0]
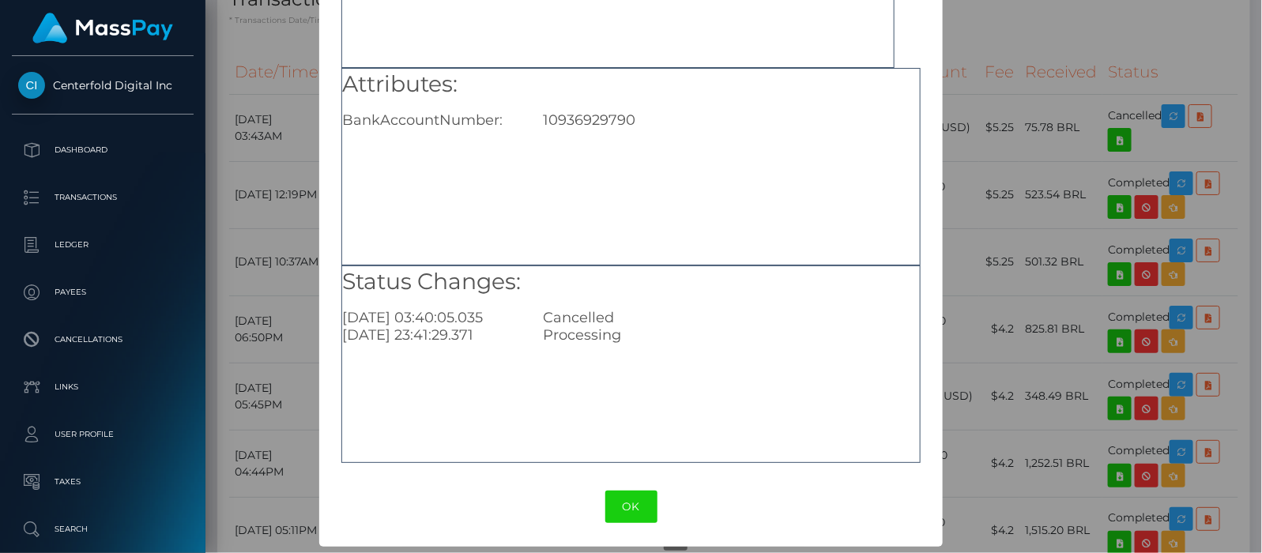
click at [623, 507] on button "OK" at bounding box center [631, 507] width 52 height 32
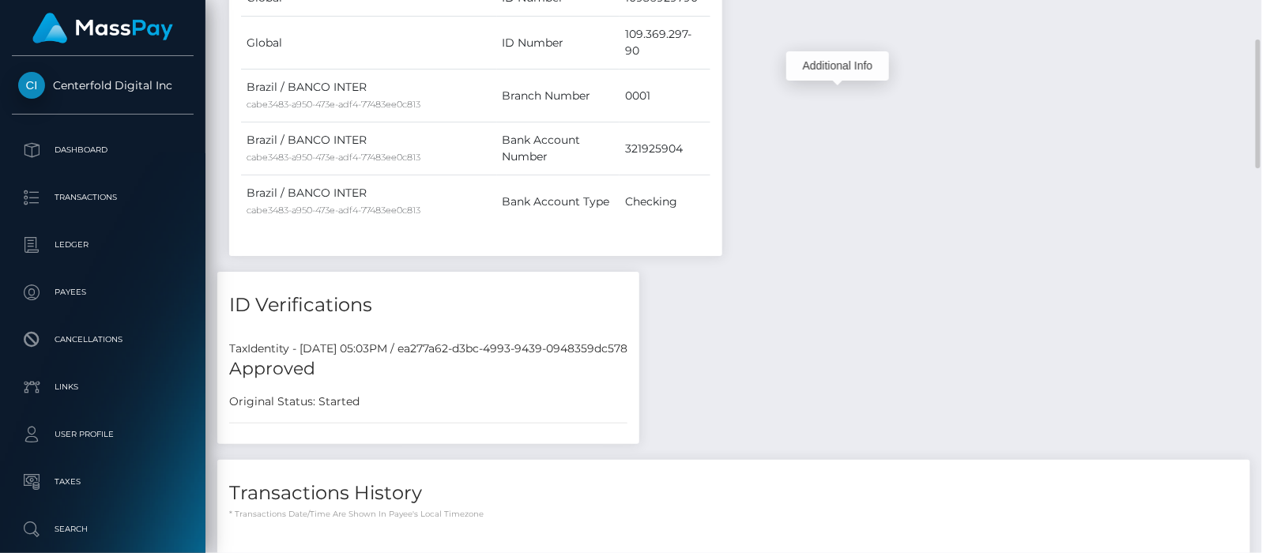
scroll to position [593, 0]
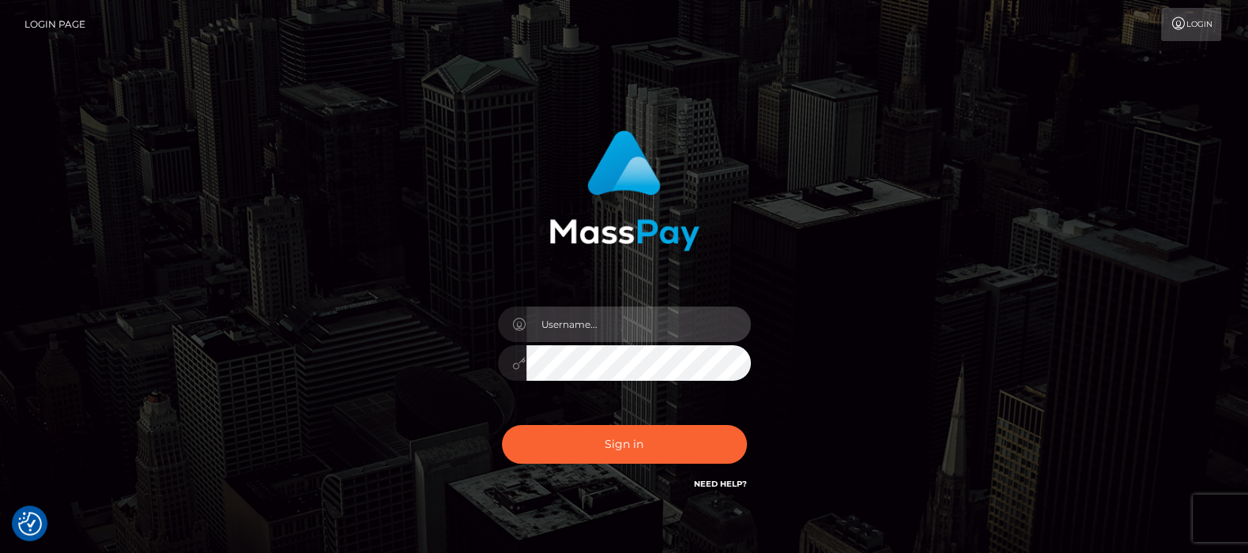
click at [575, 325] on input "text" at bounding box center [638, 325] width 224 height 36
type input "df.es"
click at [573, 344] on div "df.es" at bounding box center [624, 355] width 277 height 121
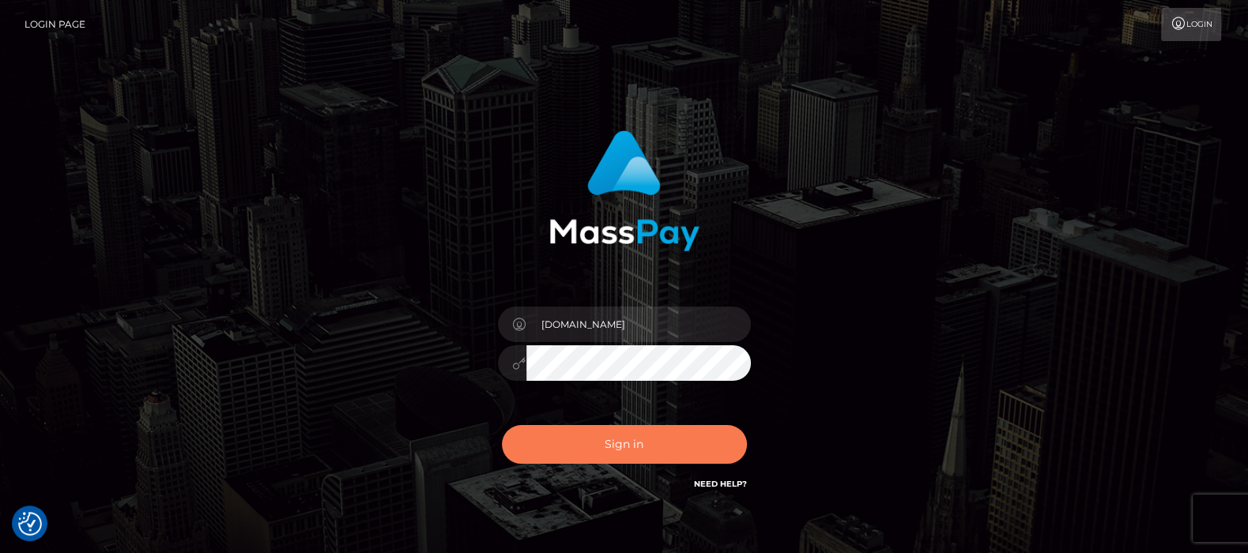
click at [611, 443] on button "Sign in" at bounding box center [624, 444] width 245 height 39
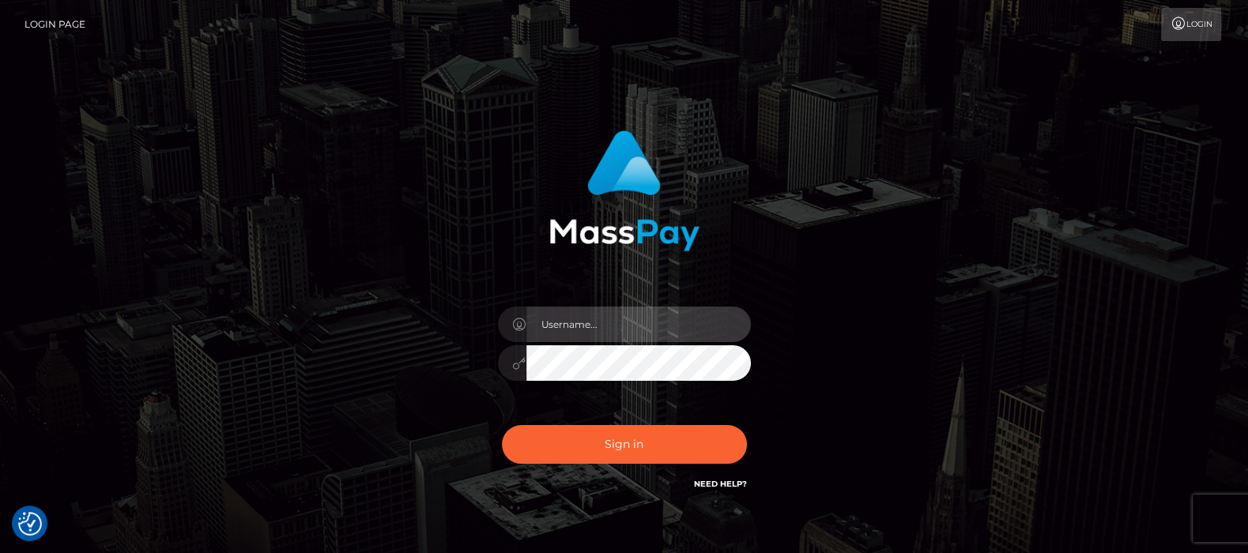
click at [603, 326] on input "text" at bounding box center [638, 325] width 224 height 36
type input "[DOMAIN_NAME]"
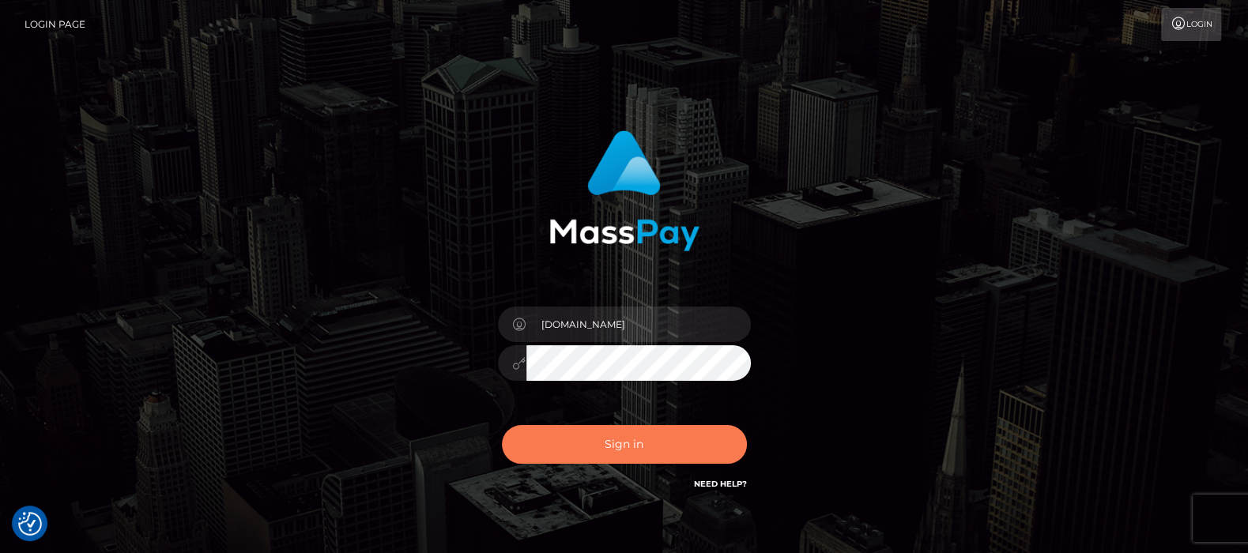
click at [626, 443] on button "Sign in" at bounding box center [624, 444] width 245 height 39
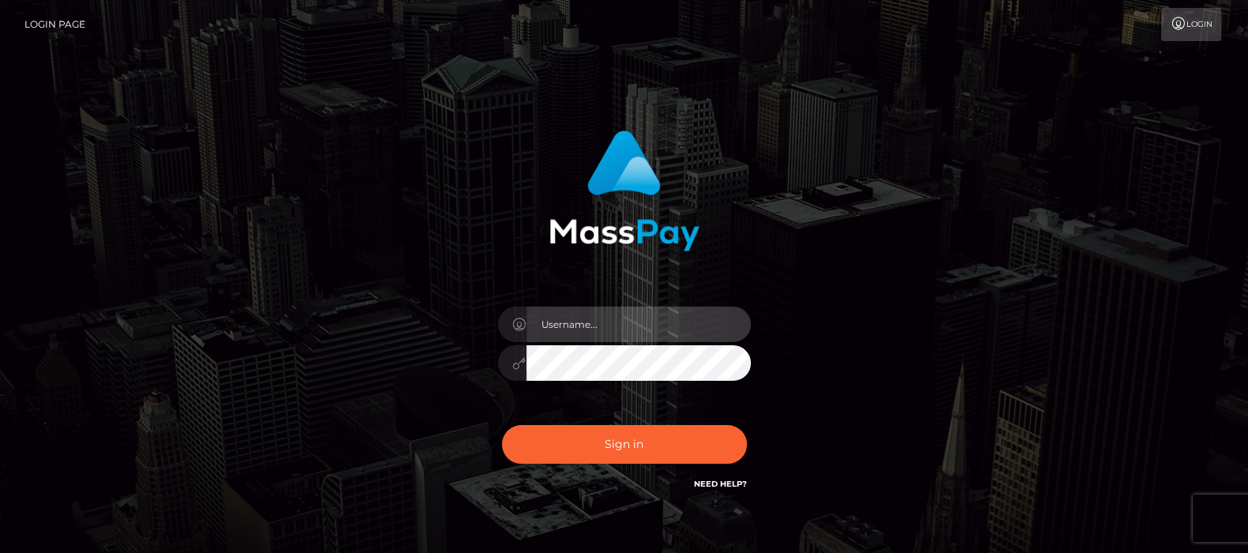
click at [602, 333] on input "text" at bounding box center [638, 325] width 224 height 36
type input "[DOMAIN_NAME]"
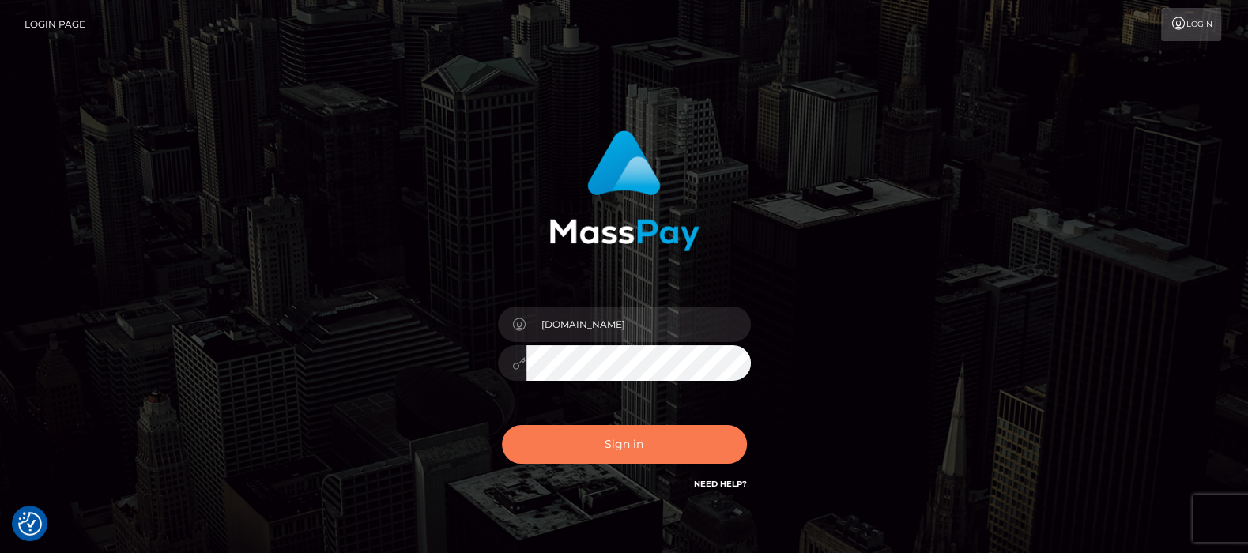
click at [615, 444] on button "Sign in" at bounding box center [624, 444] width 245 height 39
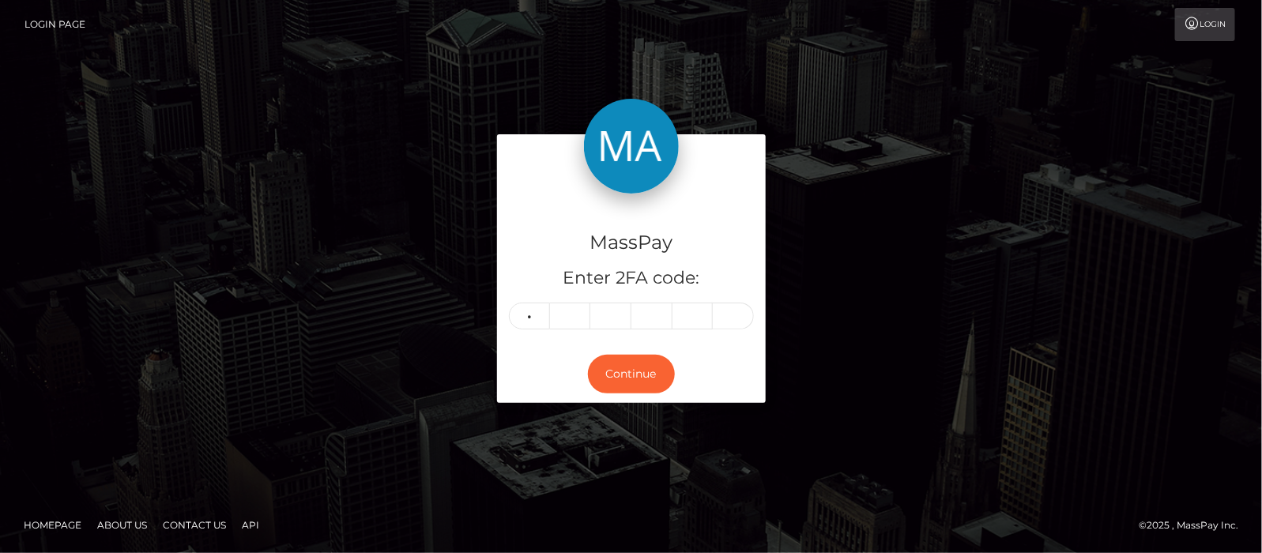
type input "0"
type input "5"
type input "6"
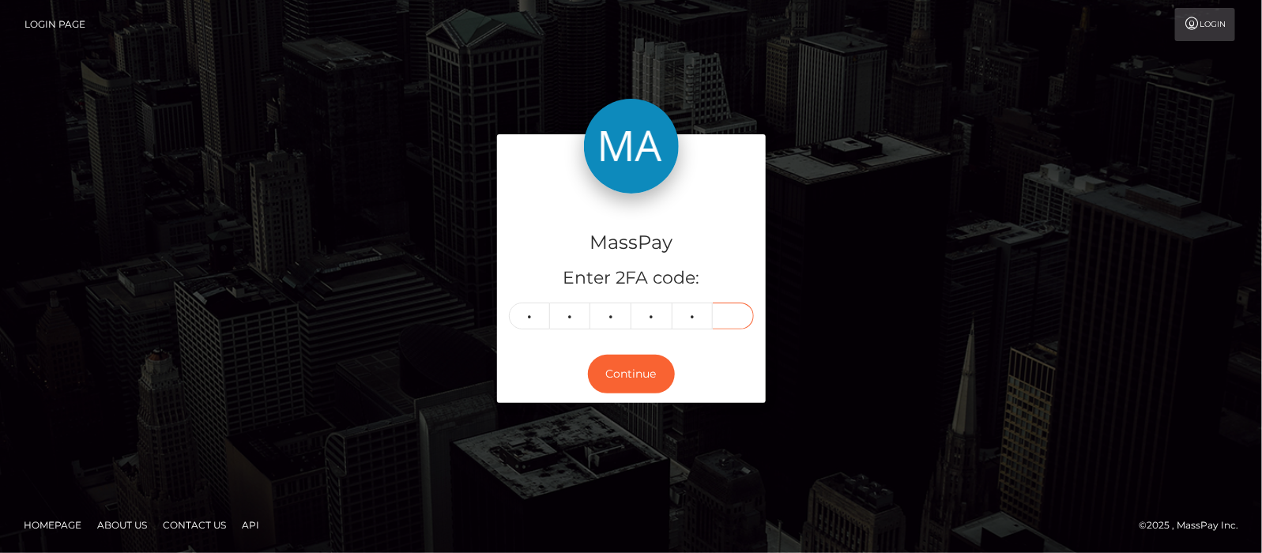
type input "6"
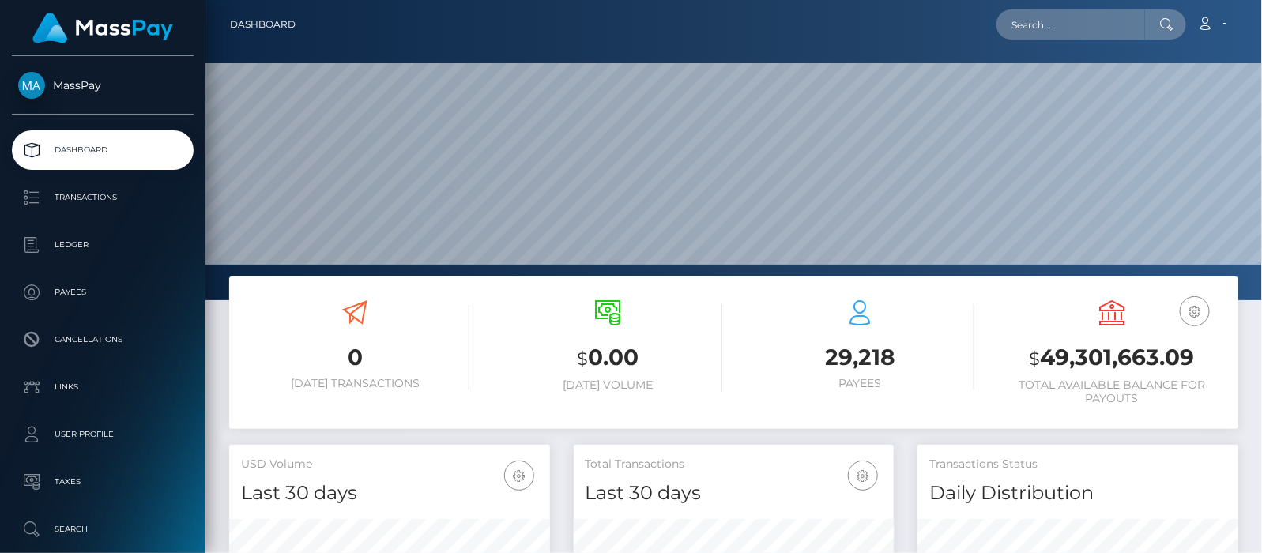
scroll to position [280, 321]
click at [1070, 25] on input "text" at bounding box center [1071, 24] width 149 height 30
paste input "tulip1sm@hotmail.com"
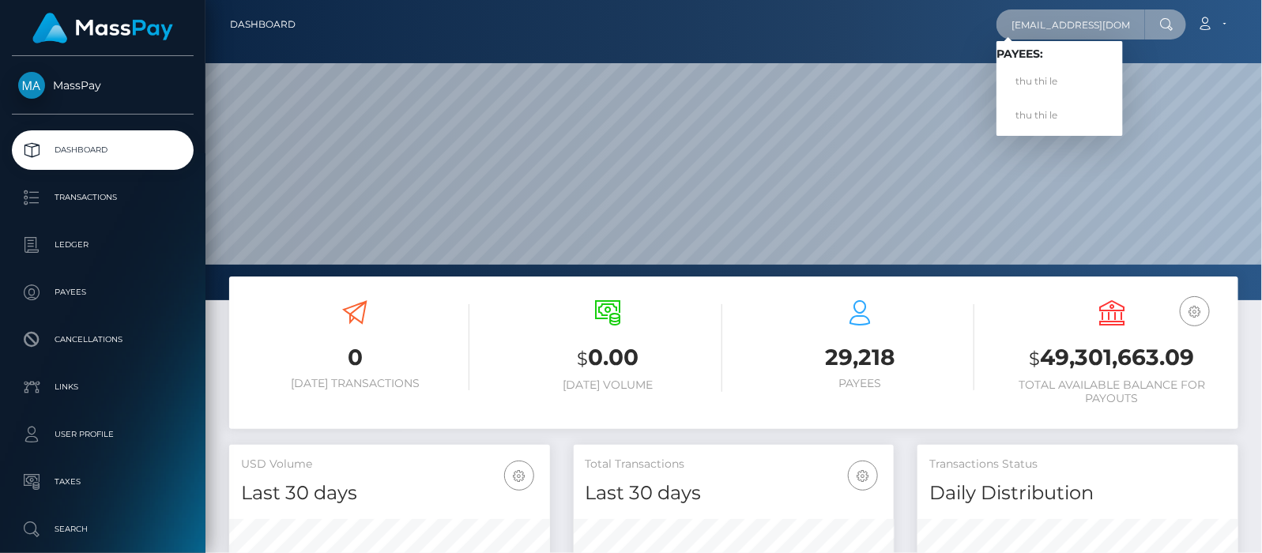
type input "tulip1sm@hotmail.com"
click at [1063, 117] on link "thu thi le" at bounding box center [1060, 114] width 126 height 29
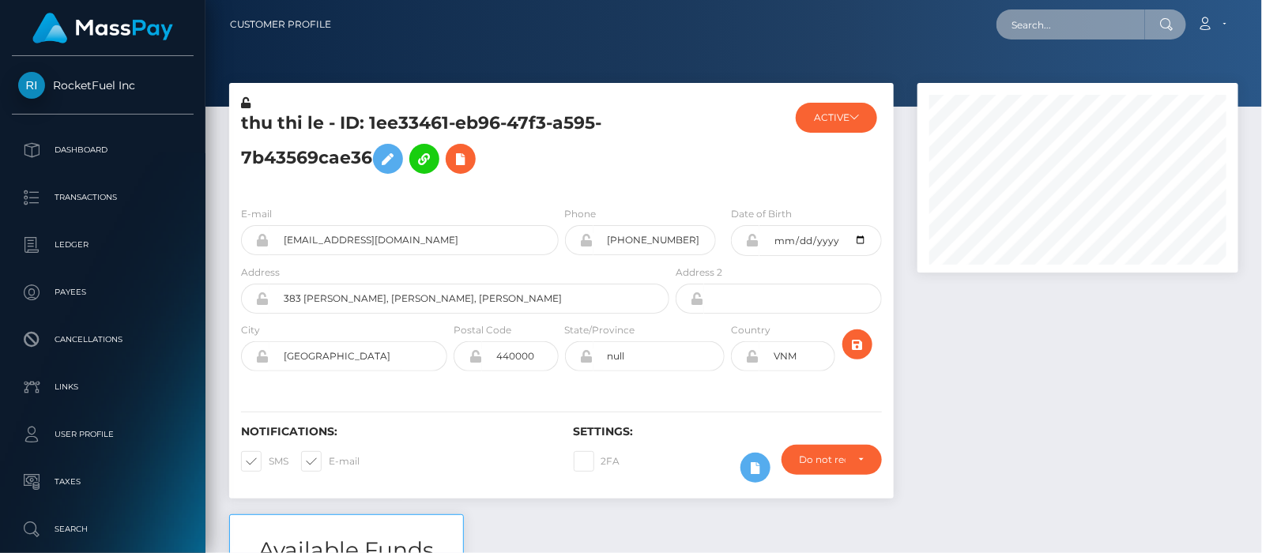
click at [1087, 26] on input "text" at bounding box center [1071, 24] width 149 height 30
paste input "[EMAIL_ADDRESS][DOMAIN_NAME]"
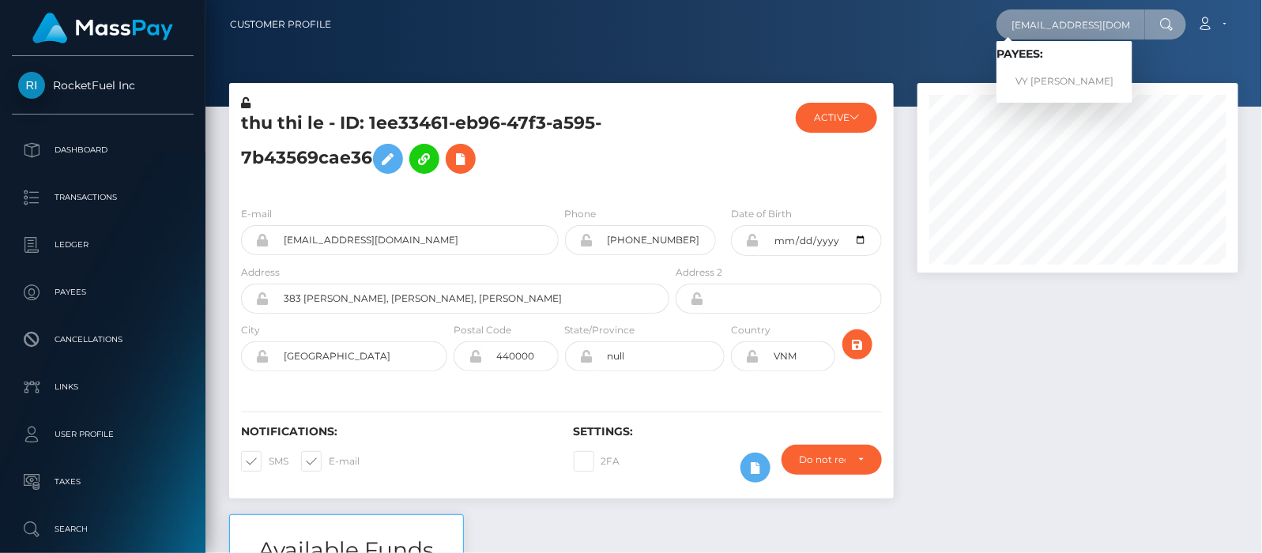
type input "[EMAIL_ADDRESS][DOMAIN_NAME]"
click at [1074, 79] on link "VY [PERSON_NAME]" at bounding box center [1065, 81] width 136 height 29
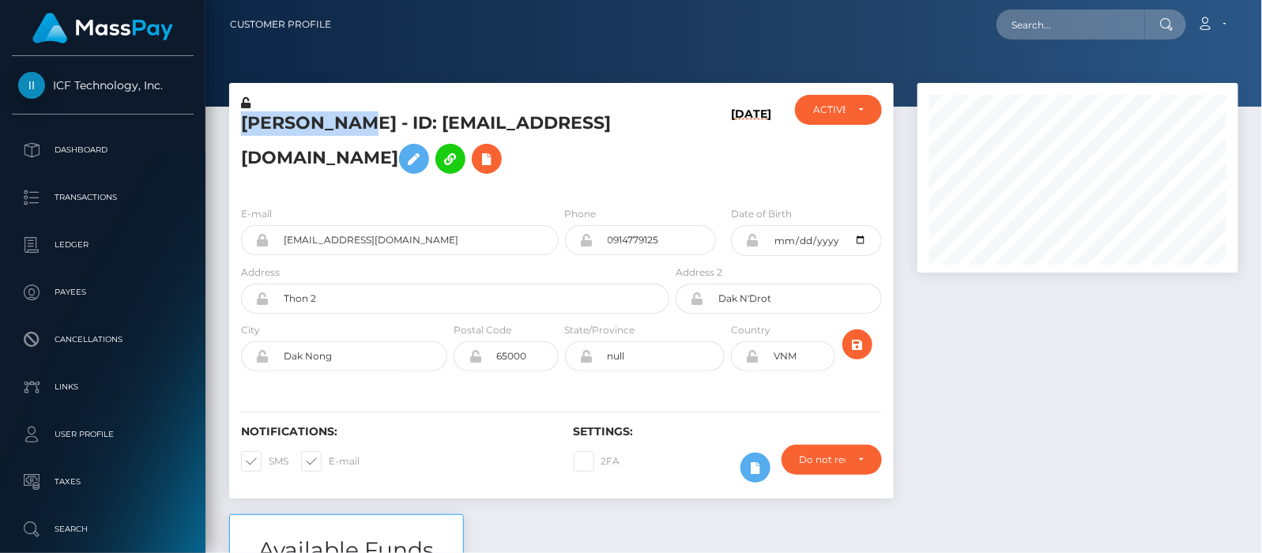
drag, startPoint x: 243, startPoint y: 130, endPoint x: 351, endPoint y: 130, distance: 107.5
click at [351, 130] on h5 "[PERSON_NAME] - ID: [EMAIL_ADDRESS][DOMAIN_NAME]" at bounding box center [451, 146] width 420 height 70
copy h5 "VY [PERSON_NAME]"
click at [80, 145] on p "Dashboard" at bounding box center [102, 150] width 169 height 24
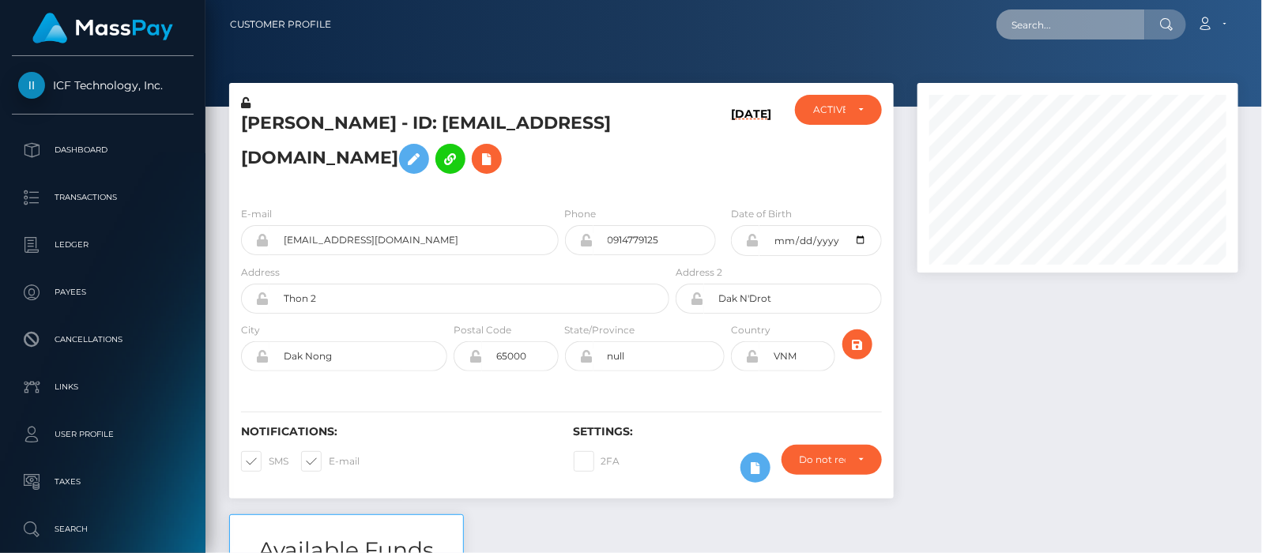
click at [1009, 20] on input "text" at bounding box center [1071, 24] width 149 height 30
paste input "tnphieu1@gmail.com"
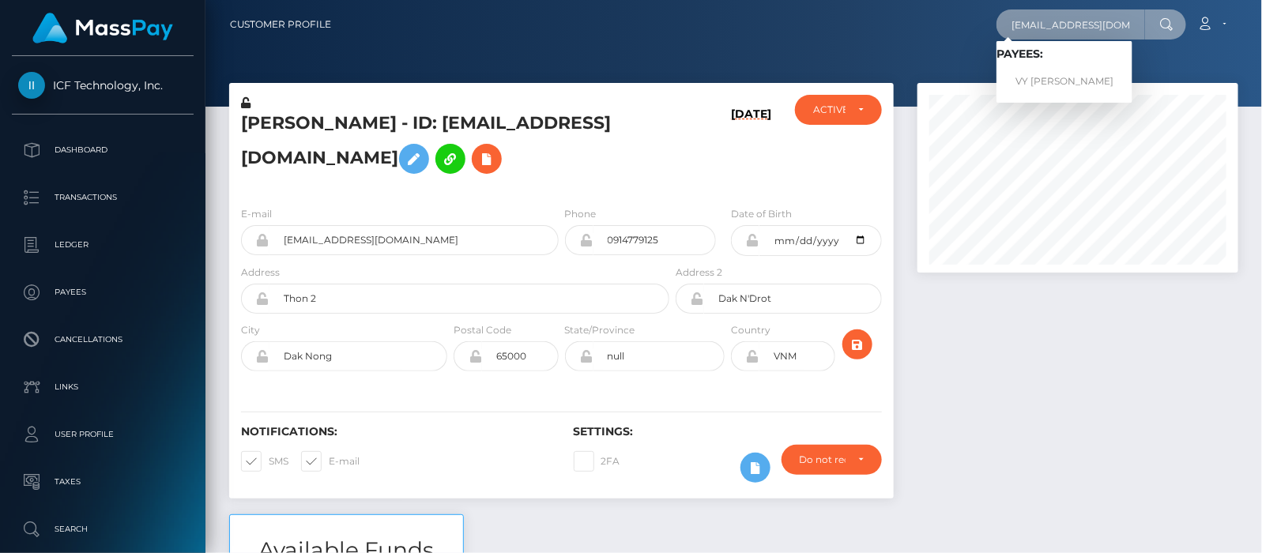
drag, startPoint x: 1123, startPoint y: 22, endPoint x: 754, endPoint y: 3, distance: 369.5
click at [754, 3] on nav "Customer Profile tnphieu1@gmail.com Loading... Loading... Payees: VY THAO LE Ac…" at bounding box center [733, 24] width 1057 height 49
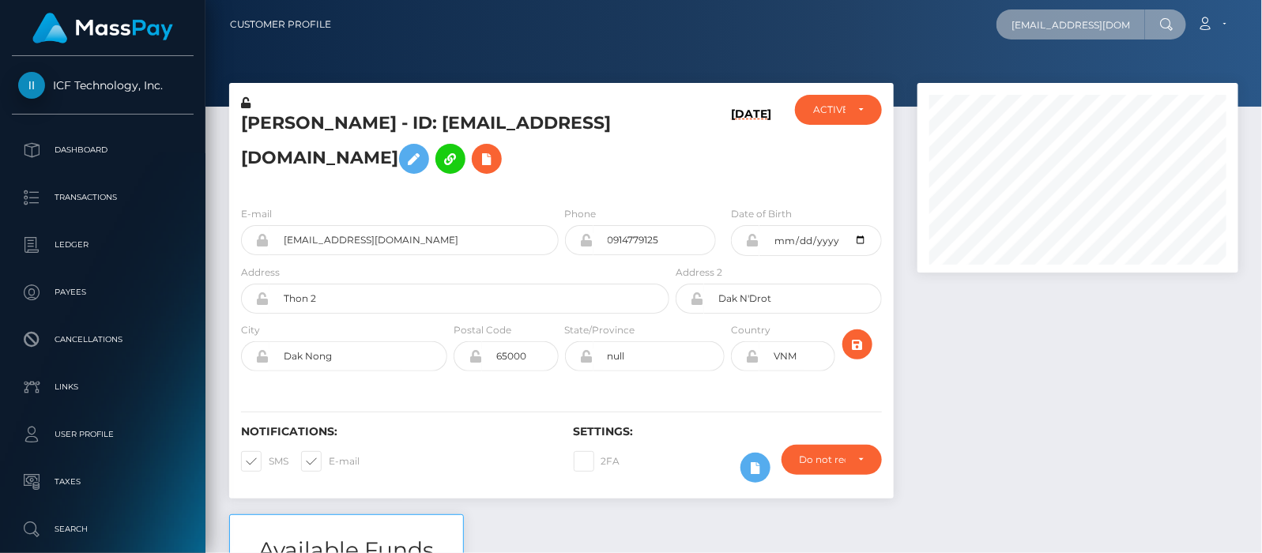
paste input "ulip1sm@hot"
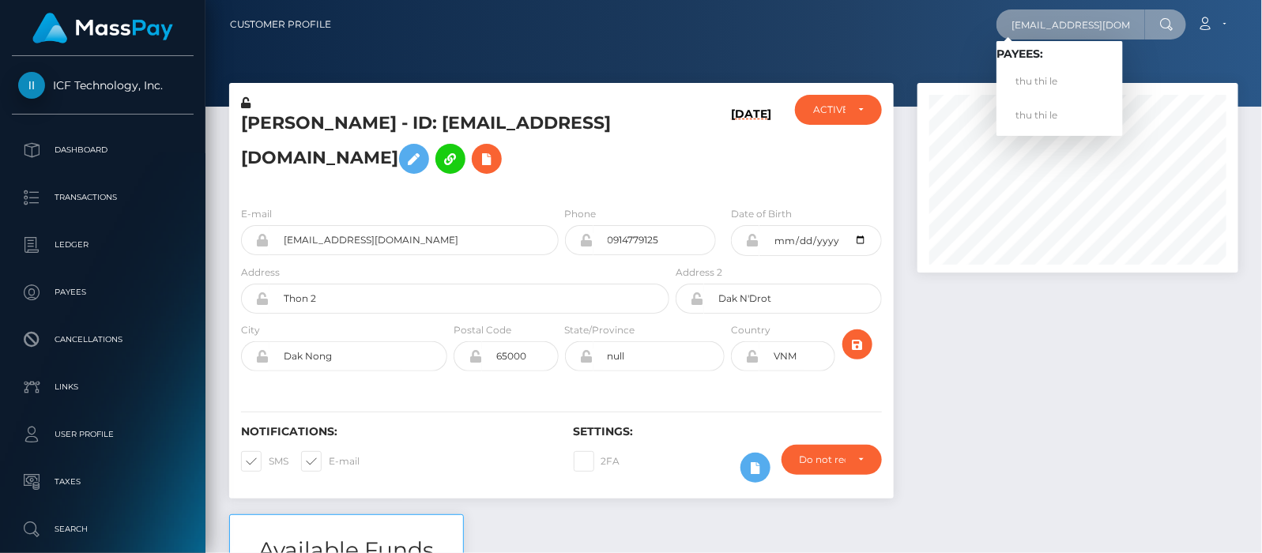
type input "tulip1sm@hotmail.com"
click at [1009, 81] on link "thu thi le" at bounding box center [1060, 81] width 126 height 29
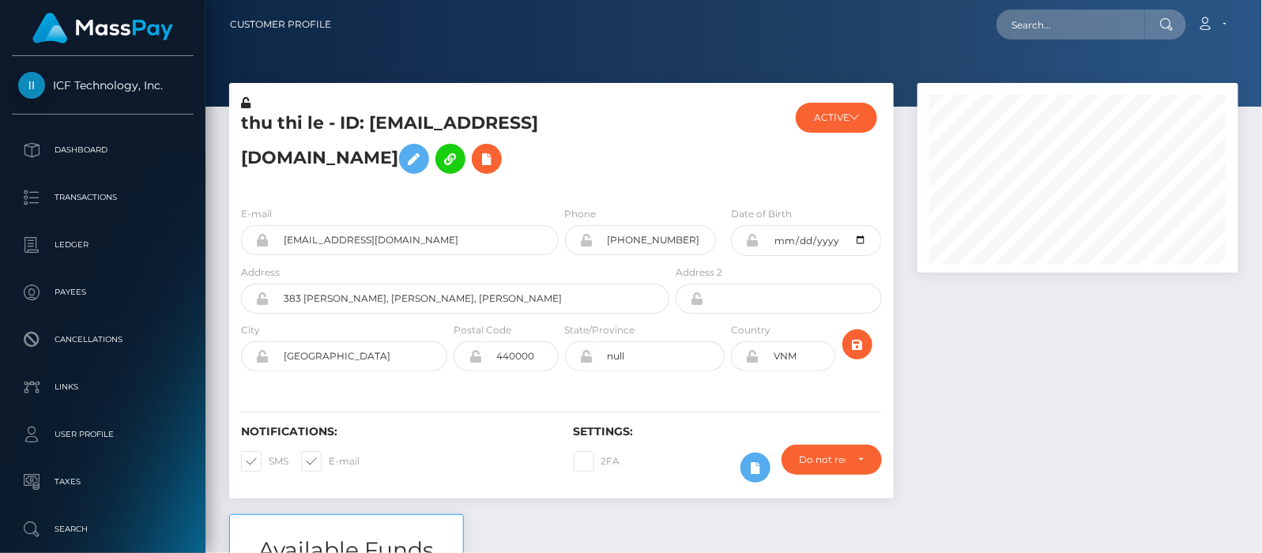
click at [96, 145] on p "Dashboard" at bounding box center [102, 150] width 169 height 24
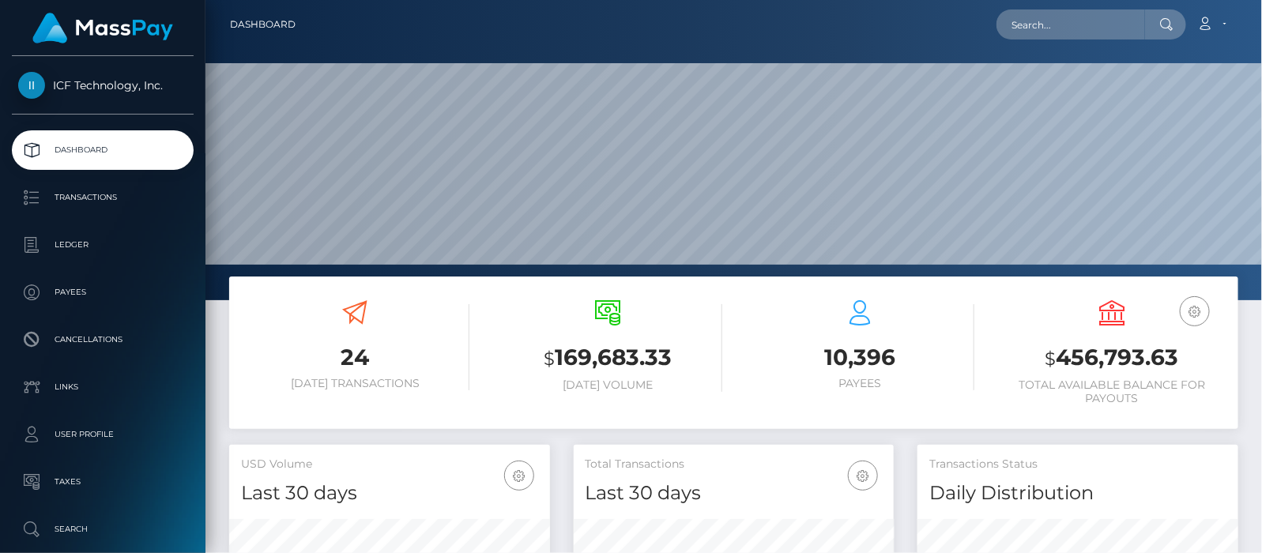
scroll to position [280, 321]
